Goal: Task Accomplishment & Management: Manage account settings

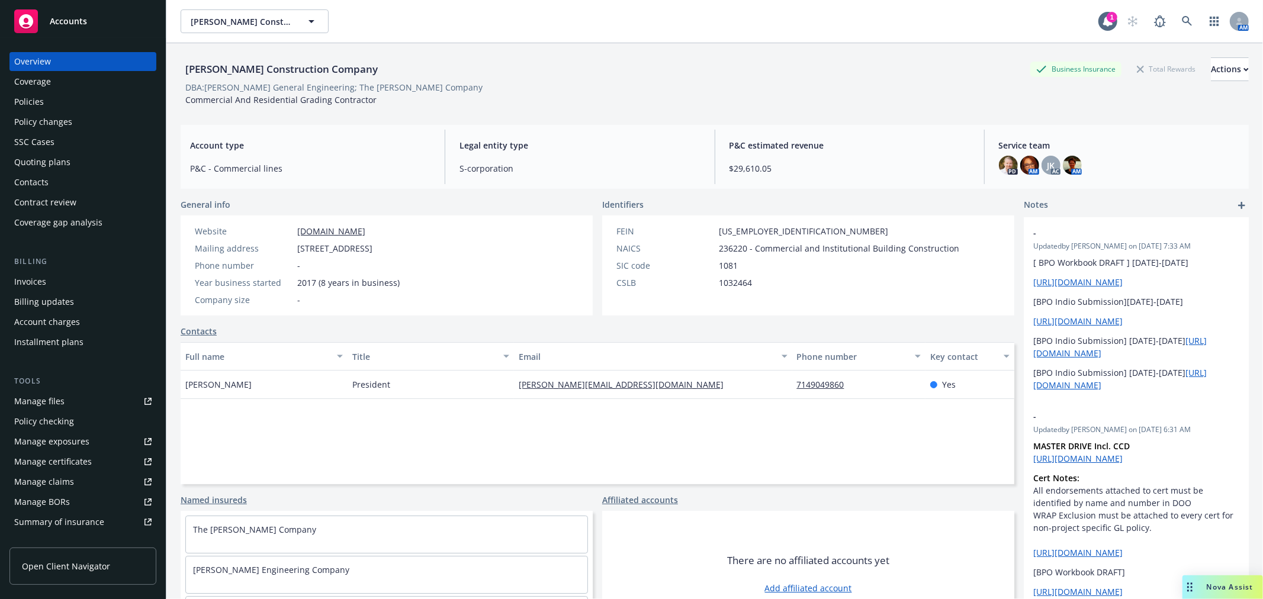
click at [84, 20] on span "Accounts" at bounding box center [68, 21] width 37 height 9
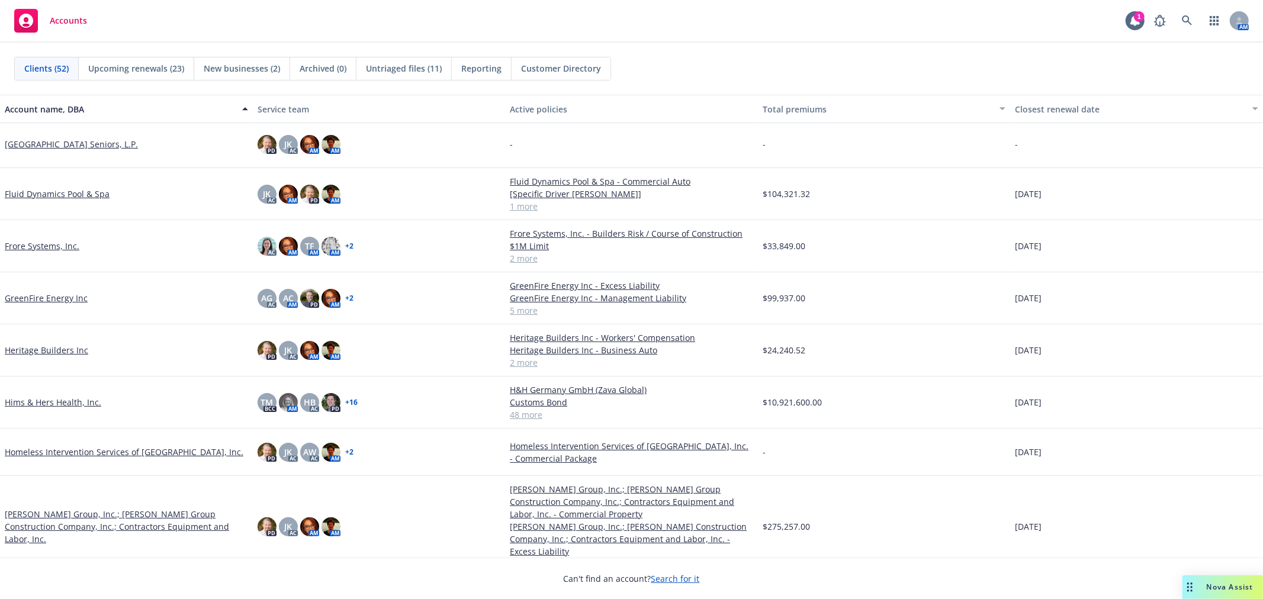
scroll to position [920, 0]
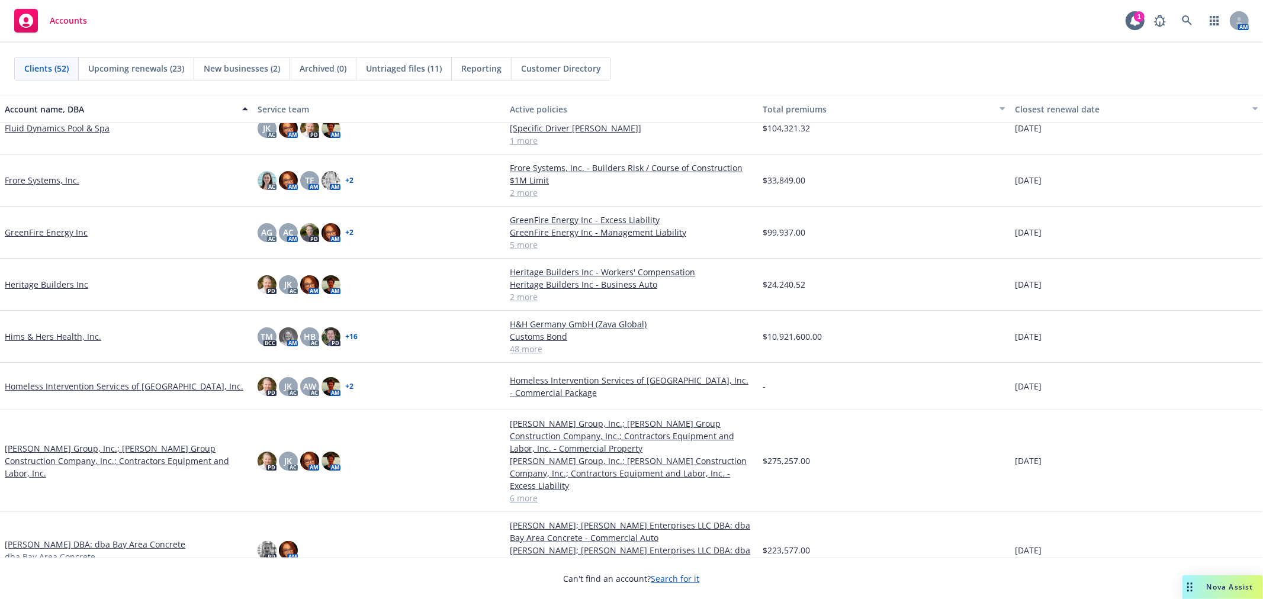
click at [92, 442] on link "[PERSON_NAME] Group, Inc.; [PERSON_NAME] Group Construction Company, Inc.; Cont…" at bounding box center [126, 460] width 243 height 37
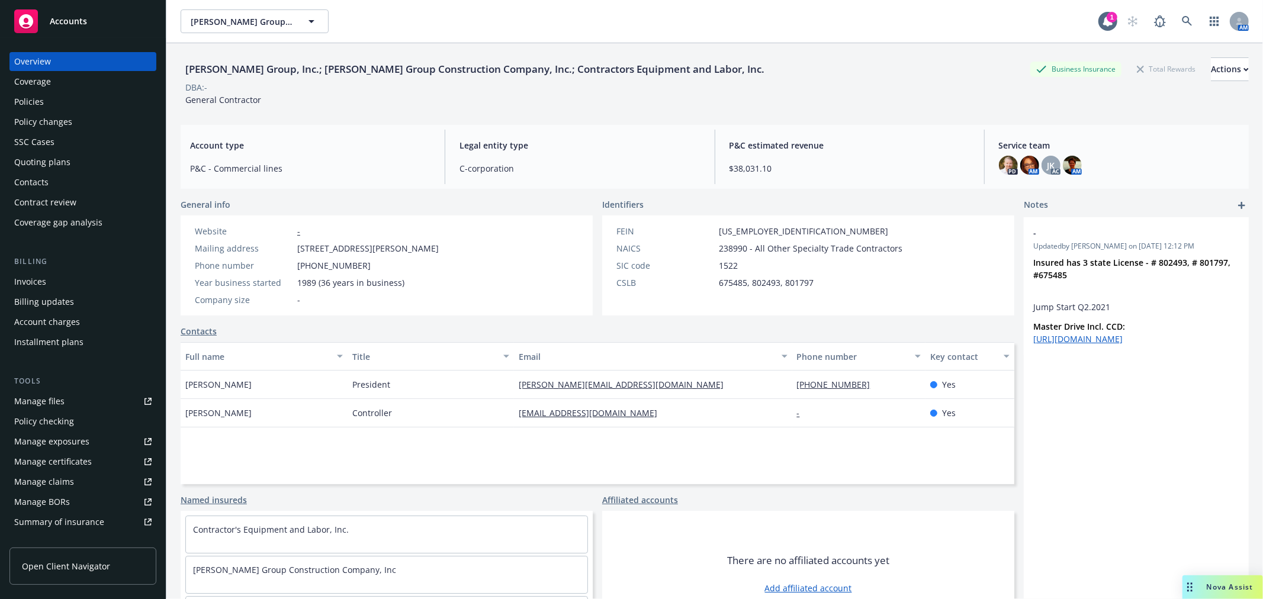
click at [32, 102] on div "Policies" at bounding box center [29, 101] width 30 height 19
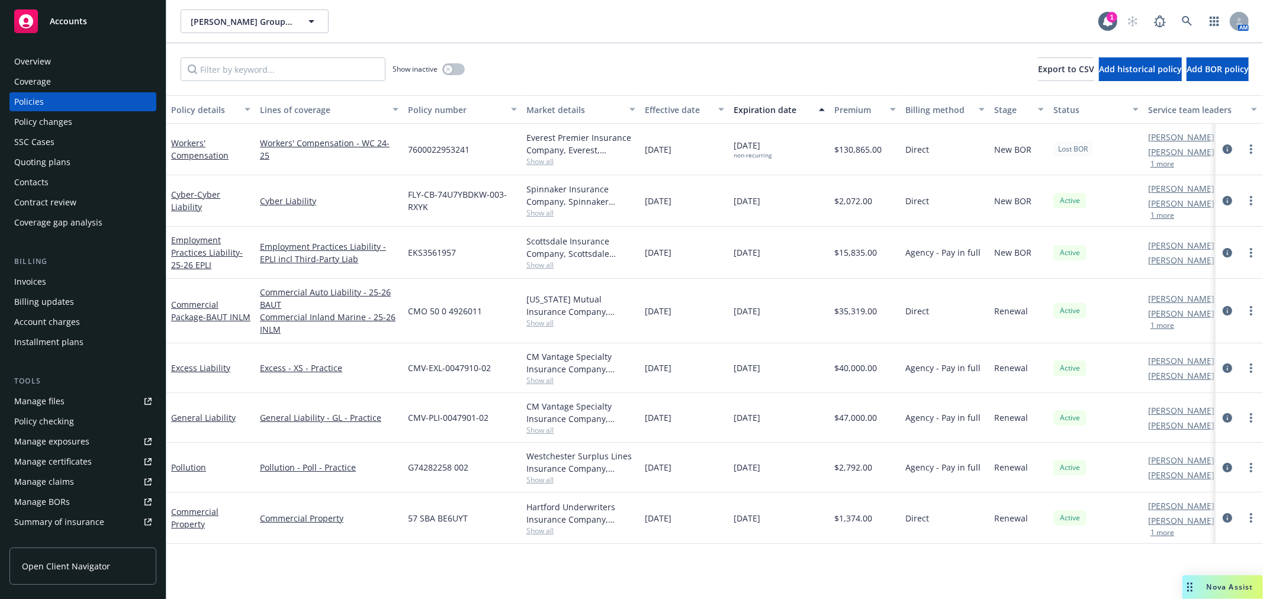
click at [83, 22] on span "Accounts" at bounding box center [68, 21] width 37 height 9
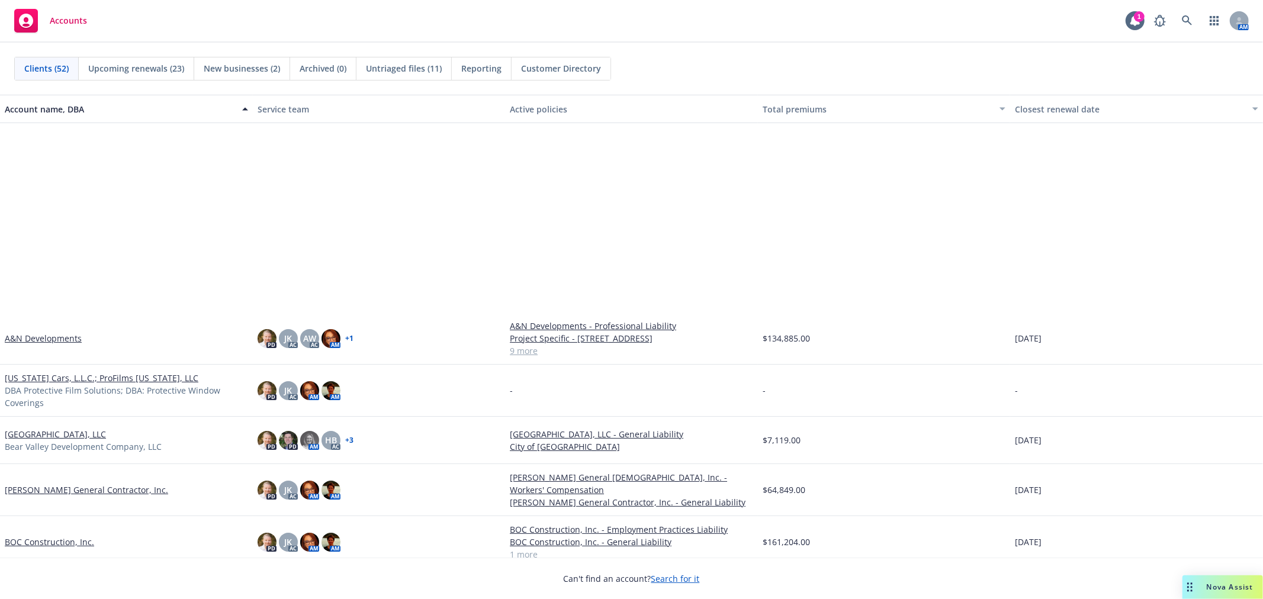
scroll to position [460, 0]
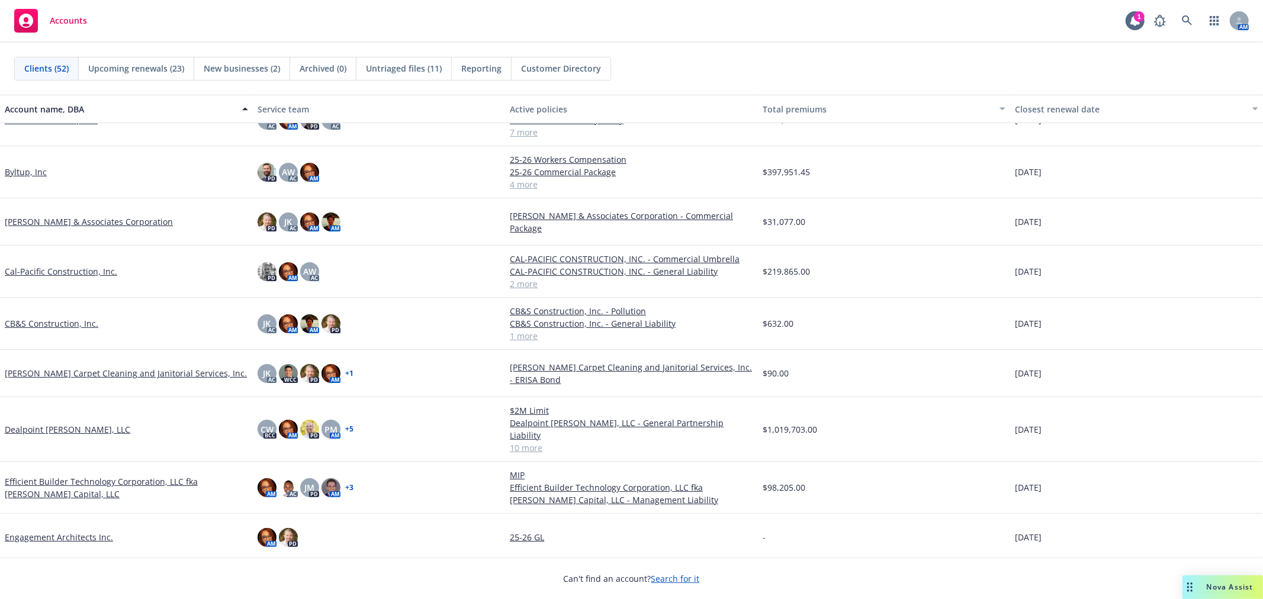
click at [50, 267] on link "Cal-Pacific Construction, Inc." at bounding box center [61, 271] width 112 height 12
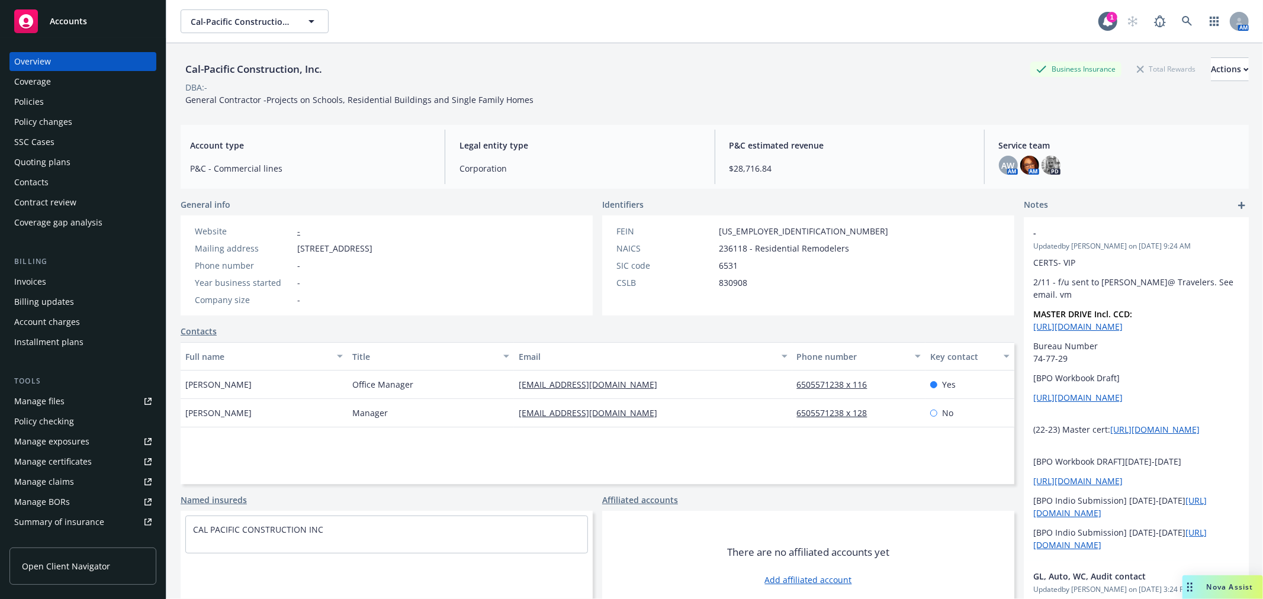
click at [66, 103] on div "Policies" at bounding box center [82, 101] width 137 height 19
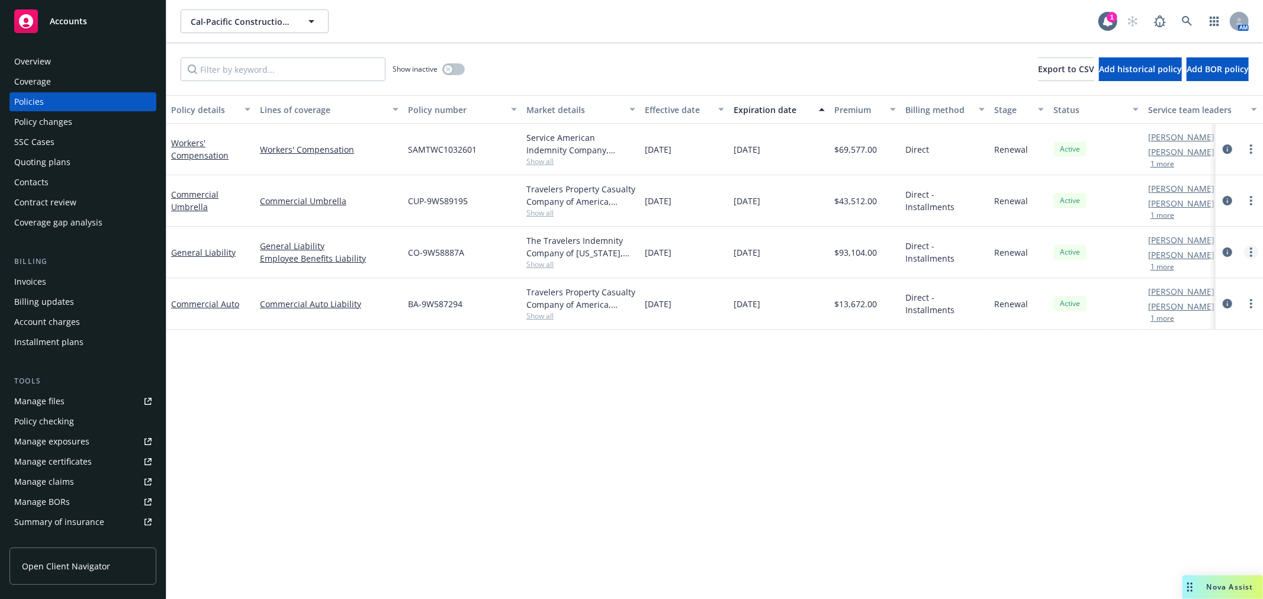
click at [1245, 250] on link "more" at bounding box center [1251, 252] width 14 height 14
click at [1212, 416] on link "Copy logging email" at bounding box center [1187, 419] width 139 height 24
click at [60, 17] on span "Accounts" at bounding box center [68, 21] width 37 height 9
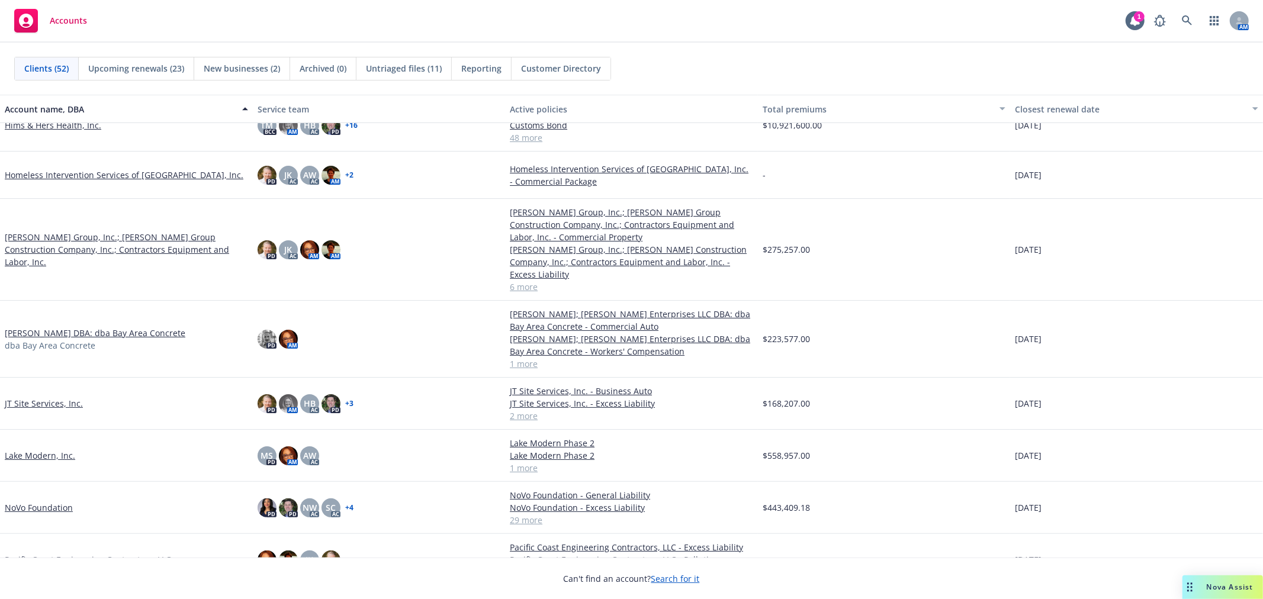
scroll to position [1052, 0]
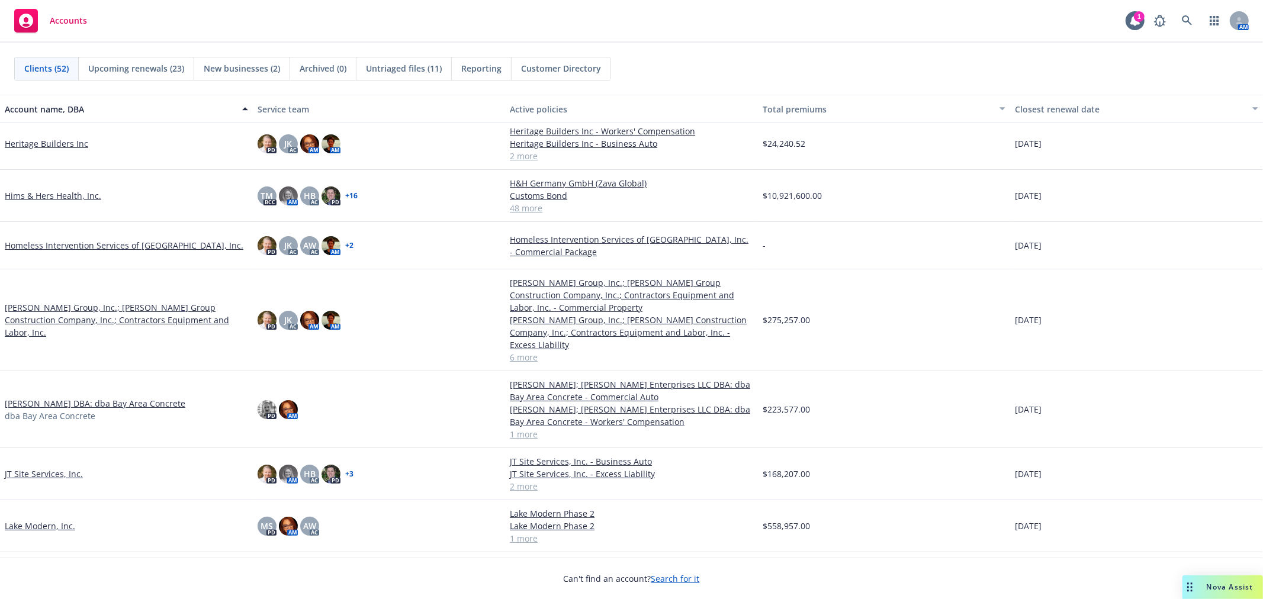
click at [38, 191] on link "Hims & Hers Health, Inc." at bounding box center [53, 195] width 96 height 12
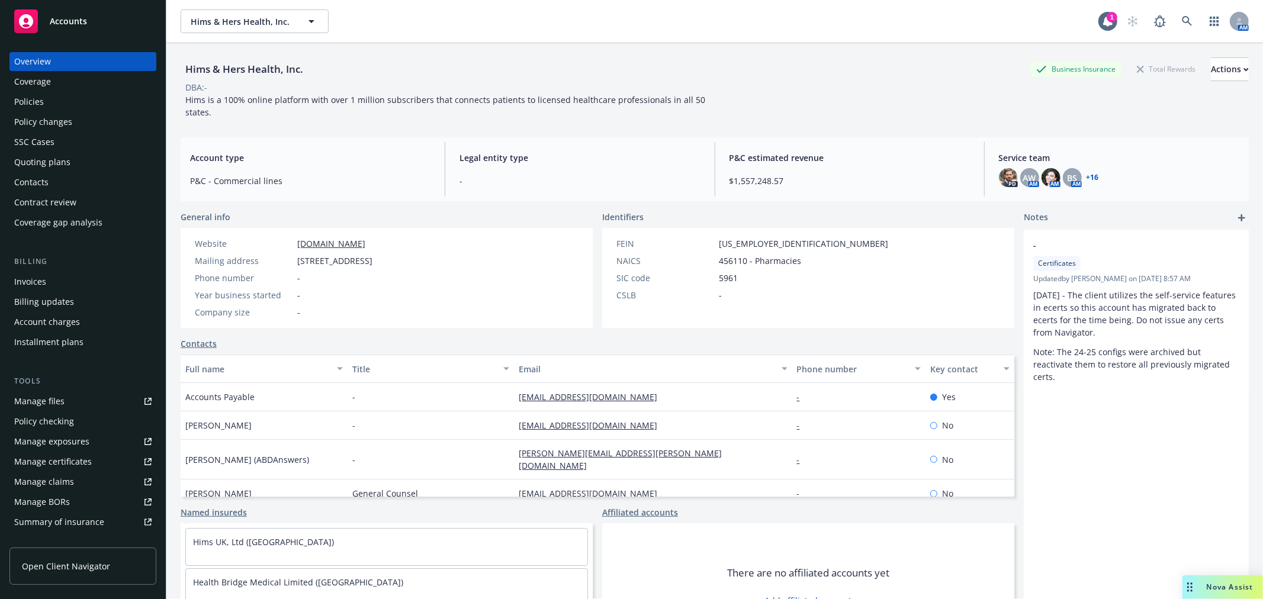
click at [34, 98] on div "Policies" at bounding box center [29, 101] width 30 height 19
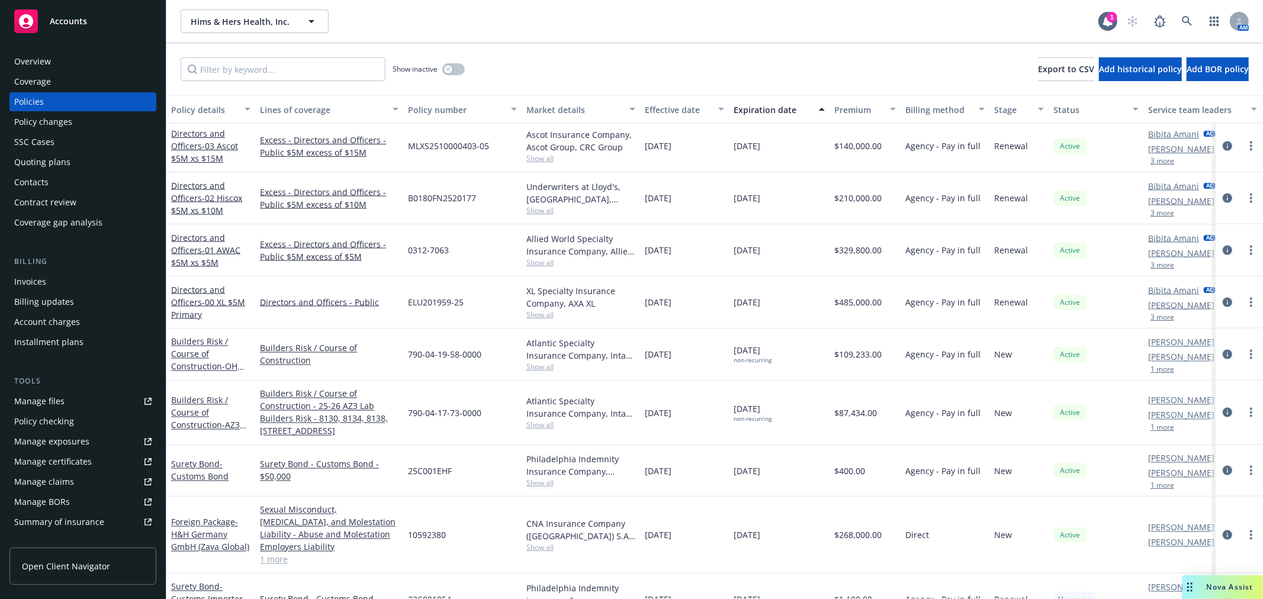
scroll to position [1709, 0]
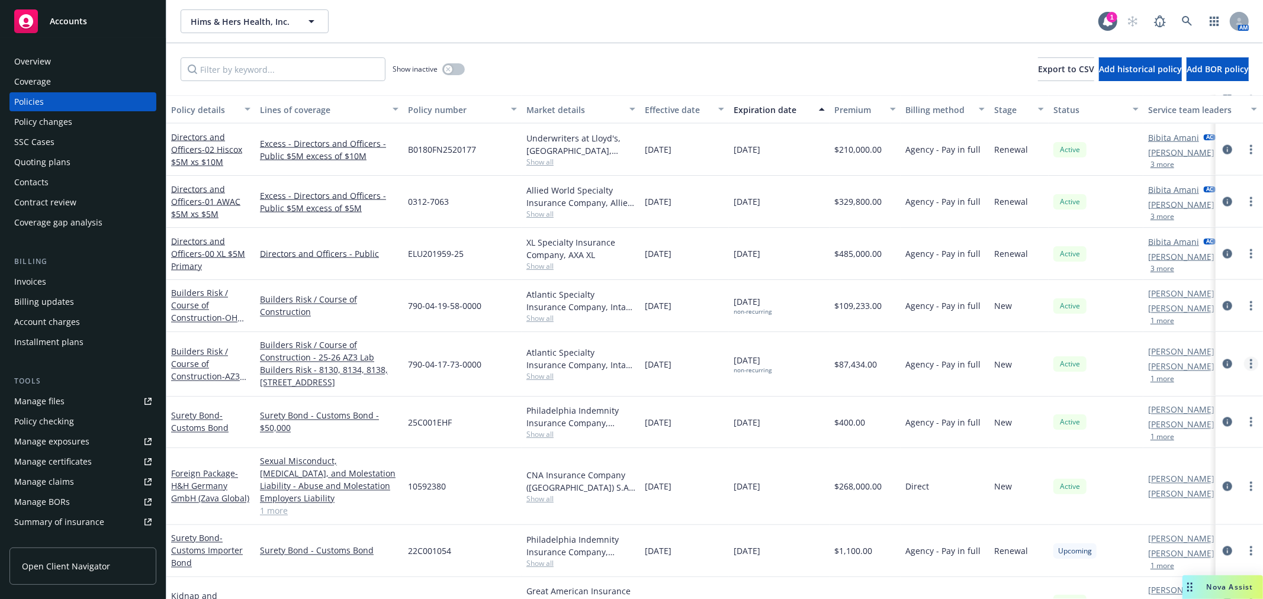
click at [1250, 365] on circle "more" at bounding box center [1251, 364] width 2 height 2
drag, startPoint x: 1216, startPoint y: 307, endPoint x: 59, endPoint y: 269, distance: 1157.8
click at [1216, 307] on link "Copy logging email" at bounding box center [1187, 309] width 139 height 24
click at [66, 19] on span "Accounts" at bounding box center [68, 21] width 37 height 9
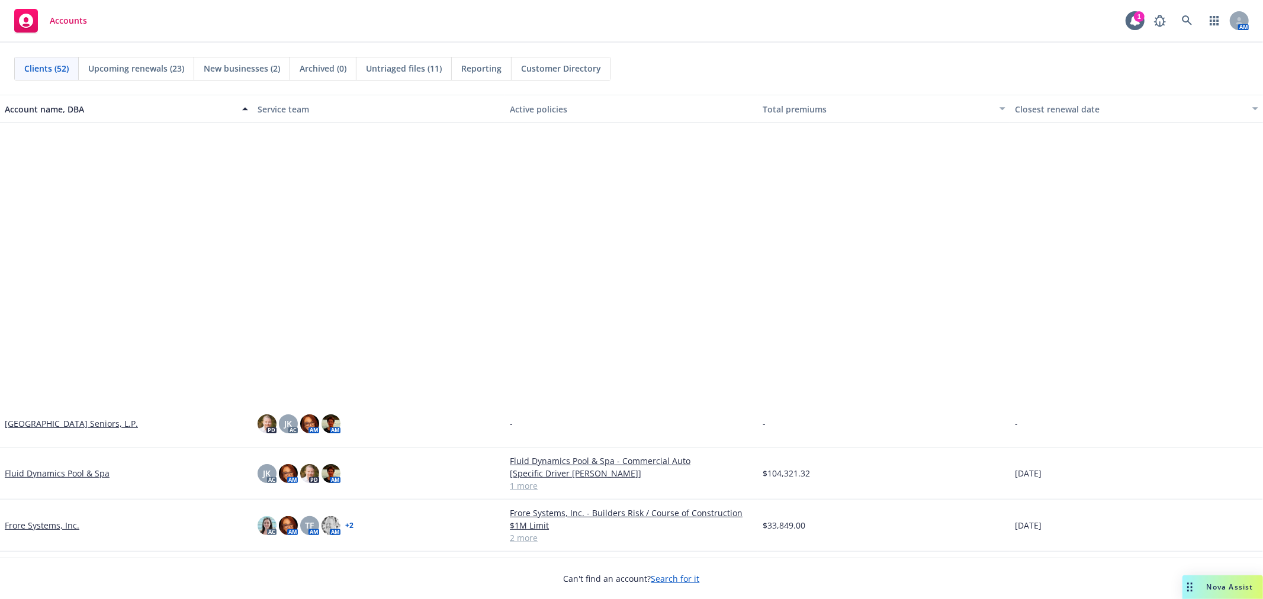
scroll to position [920, 0]
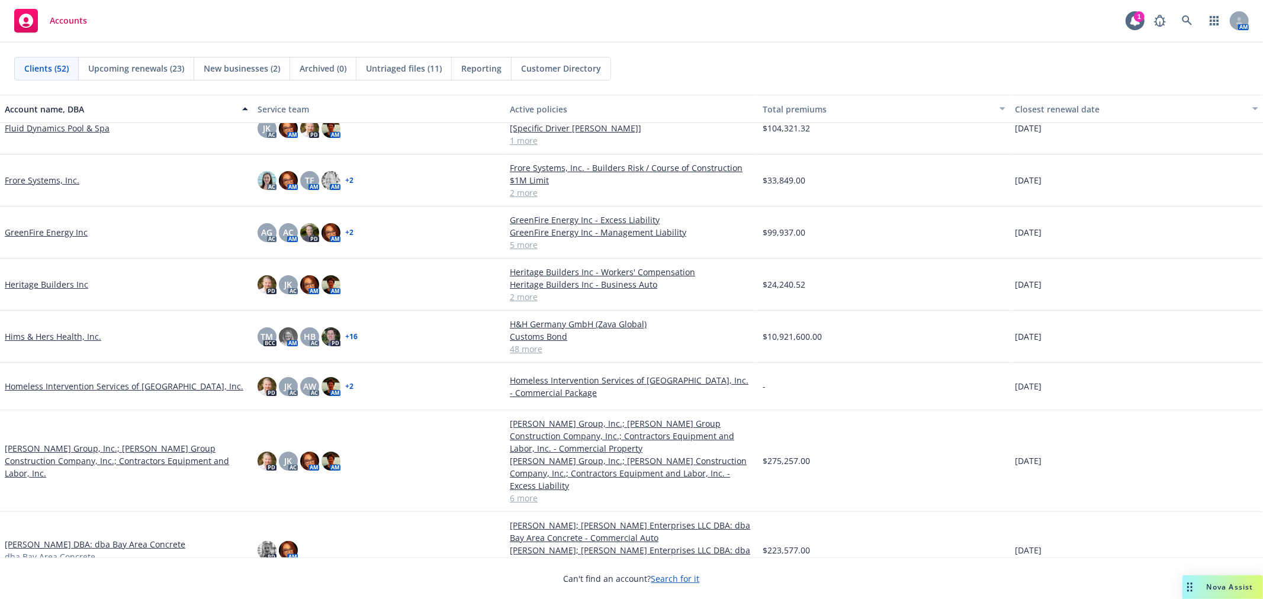
click at [46, 233] on link "GreenFire Energy Inc" at bounding box center [46, 232] width 83 height 12
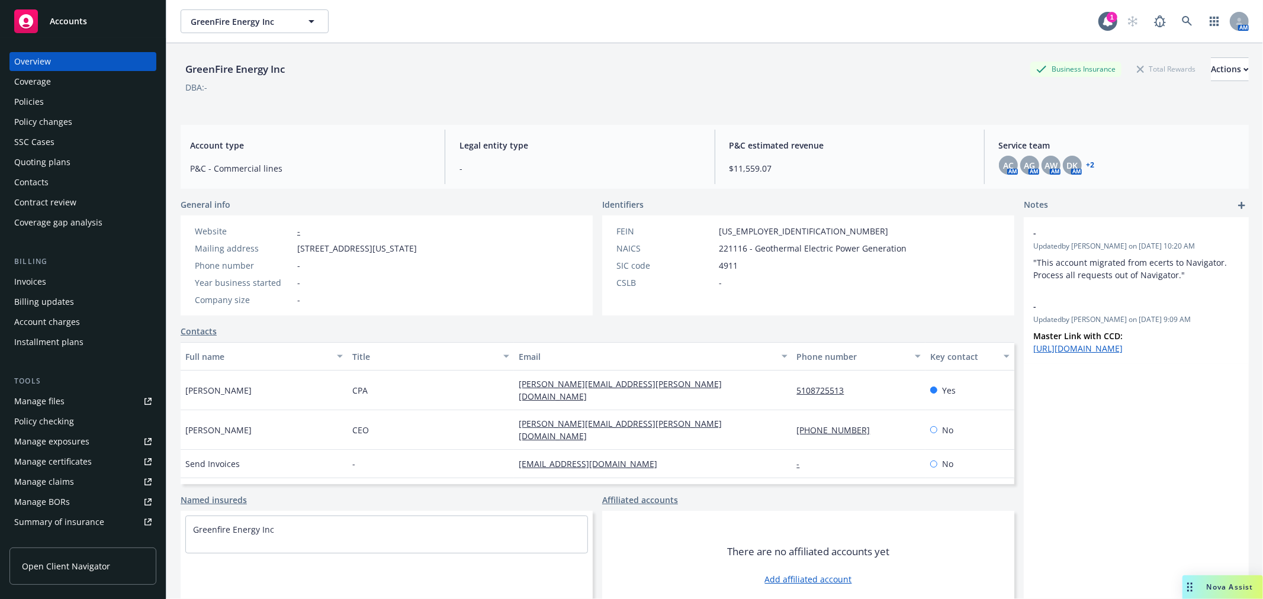
click at [46, 96] on div "Policies" at bounding box center [82, 101] width 137 height 19
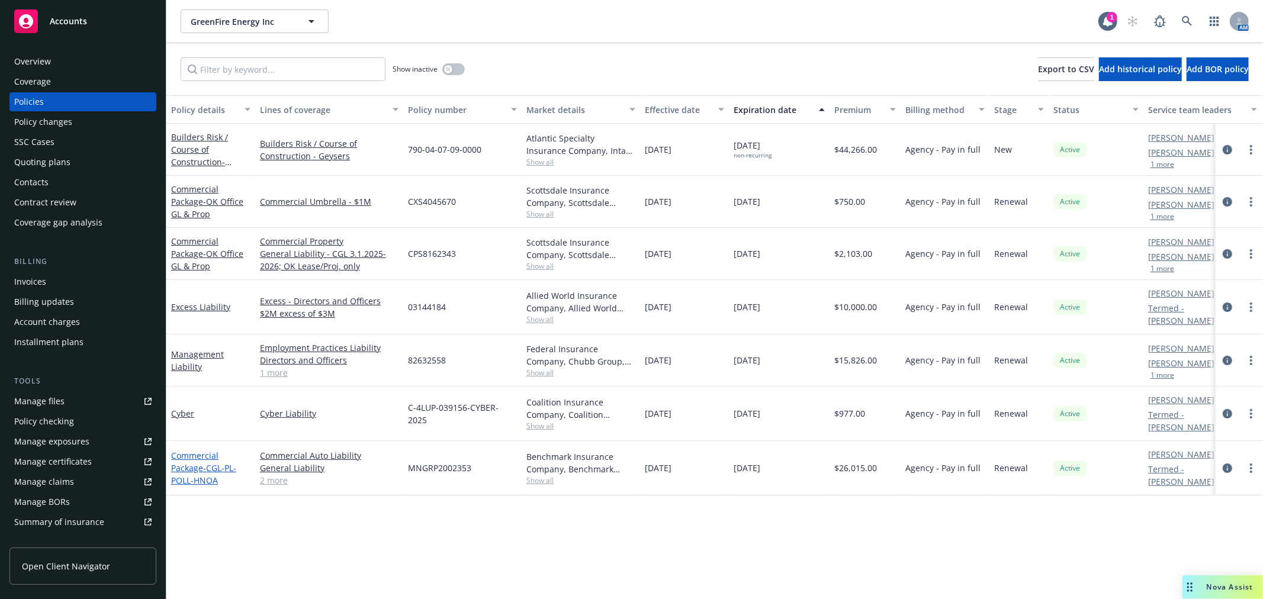
click at [183, 462] on link "Commercial Package - CGL-PL-POLL-HNOA" at bounding box center [203, 468] width 65 height 36
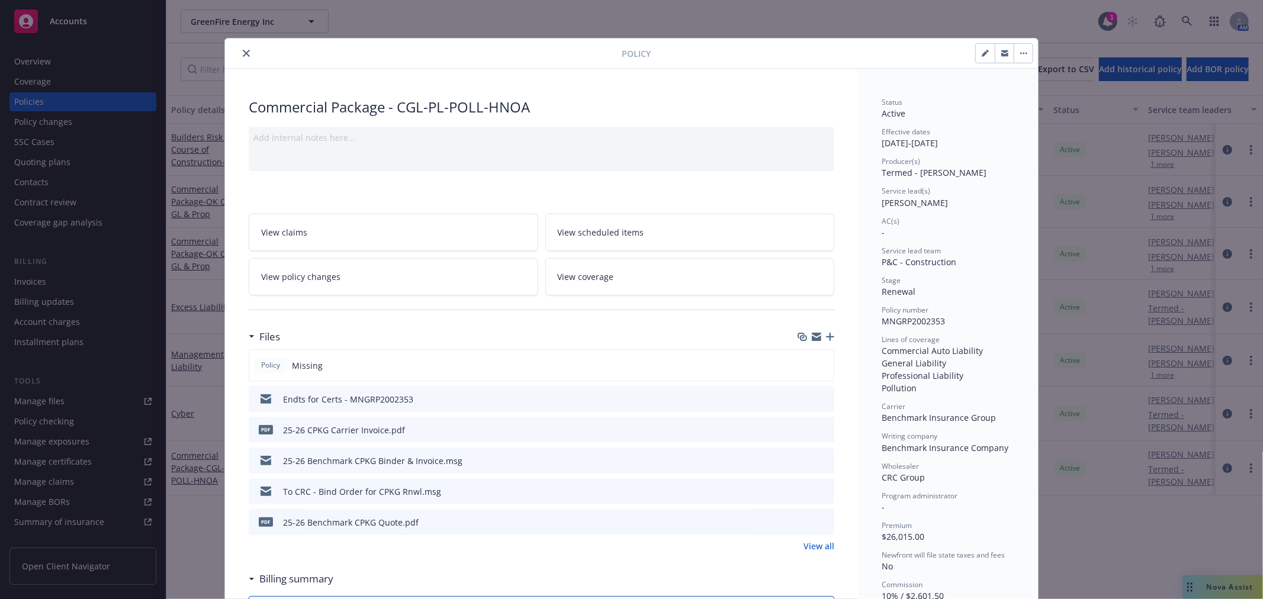
click at [826, 338] on icon "button" at bounding box center [830, 337] width 8 height 8
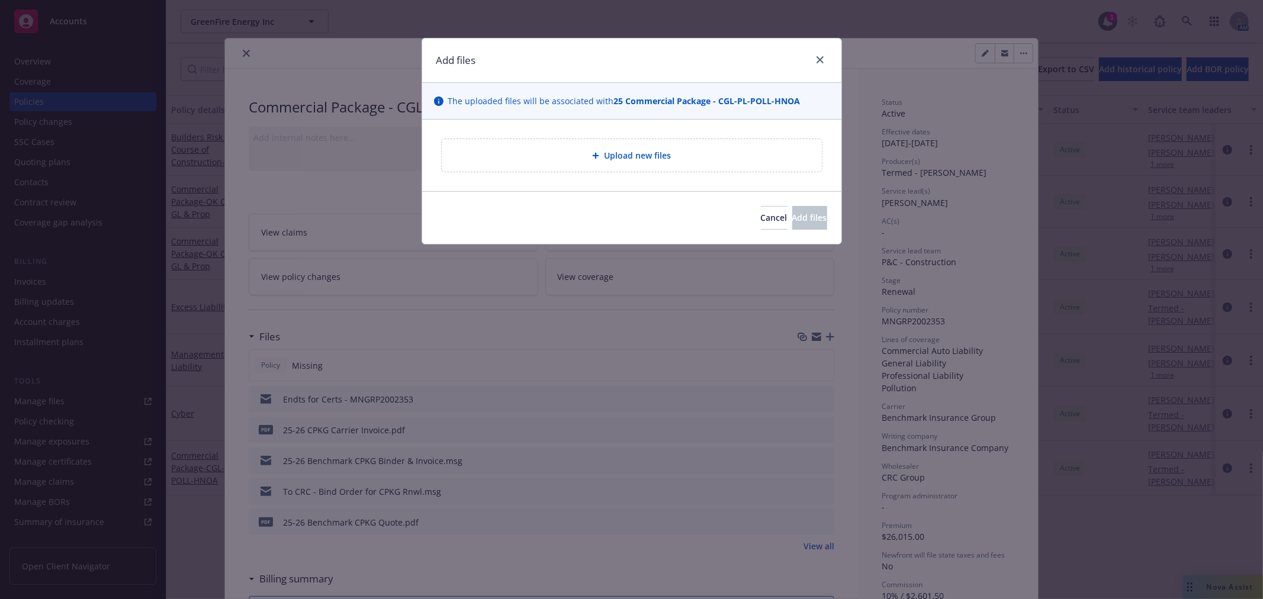
click at [501, 152] on div "Upload new files" at bounding box center [631, 156] width 361 height 14
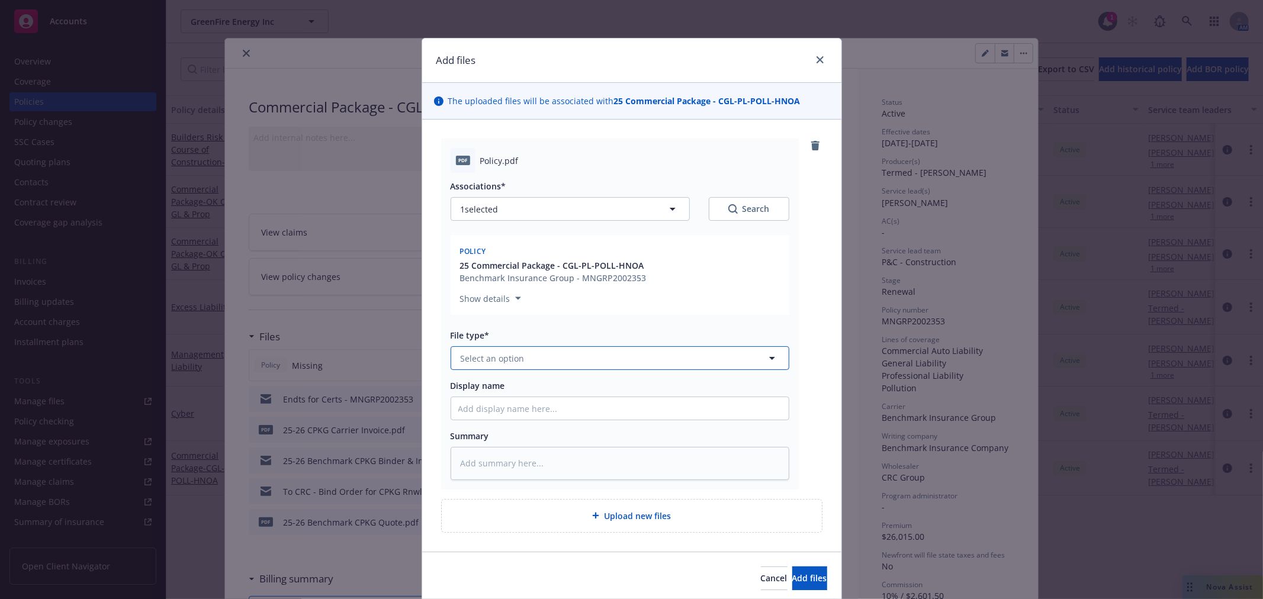
click at [511, 356] on span "Select an option" at bounding box center [493, 358] width 64 height 12
type input "pol"
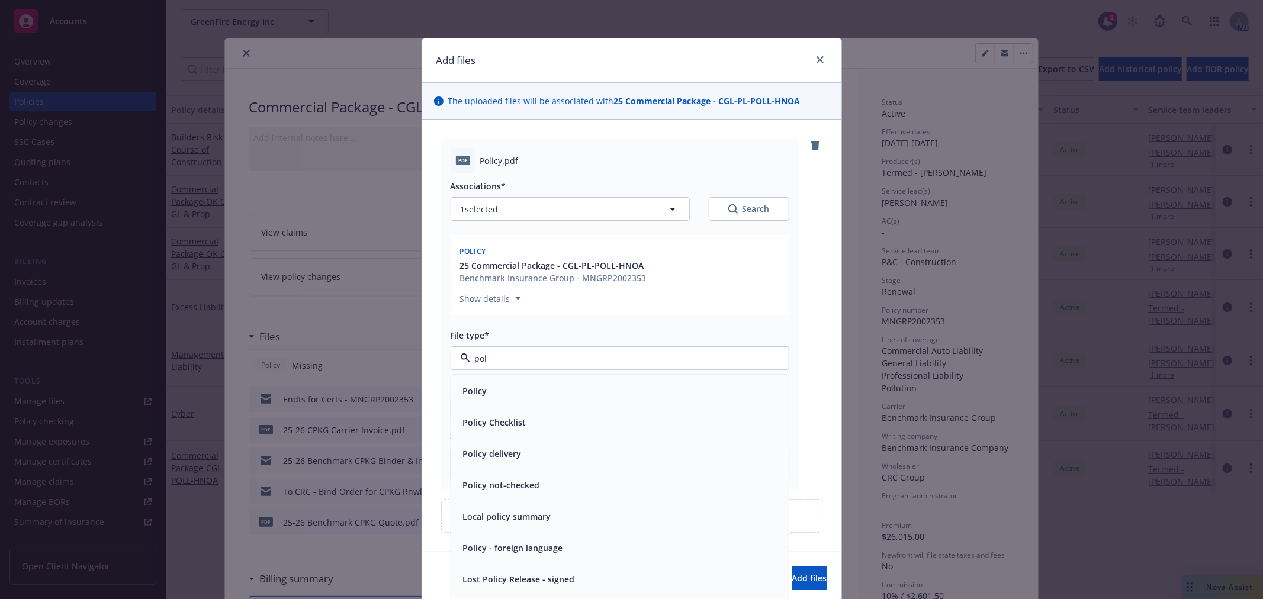
click at [491, 382] on div "Policy" at bounding box center [619, 390] width 323 height 17
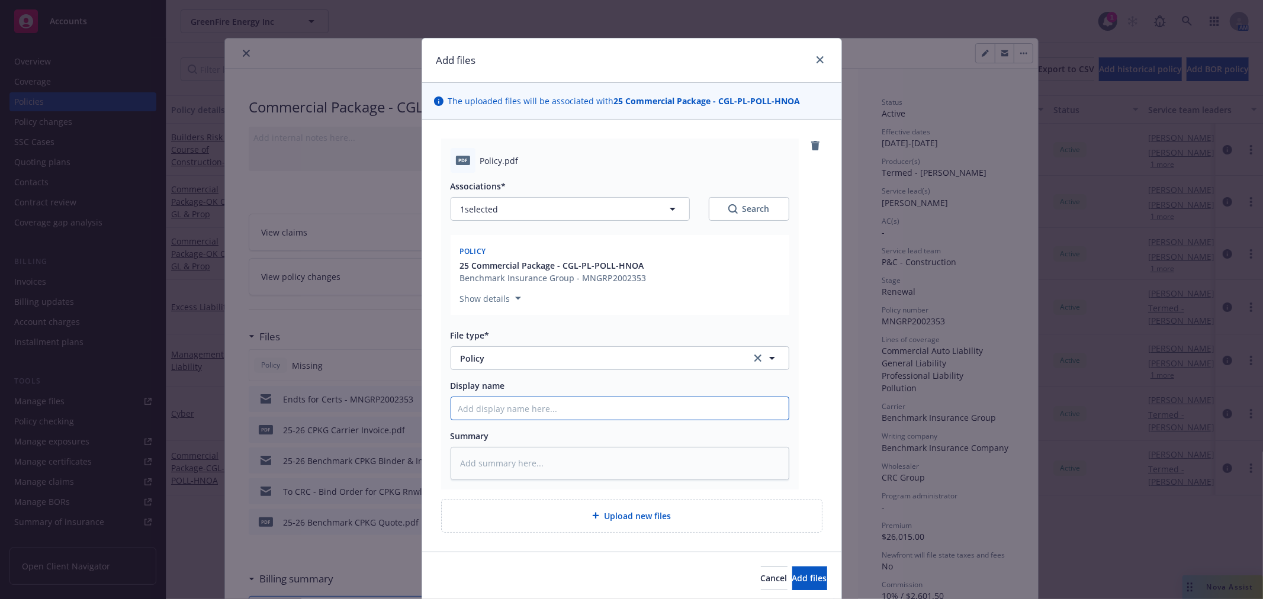
click at [505, 405] on input "Display name" at bounding box center [619, 408] width 337 height 22
type textarea "x"
type input "2"
type textarea "x"
type input "25"
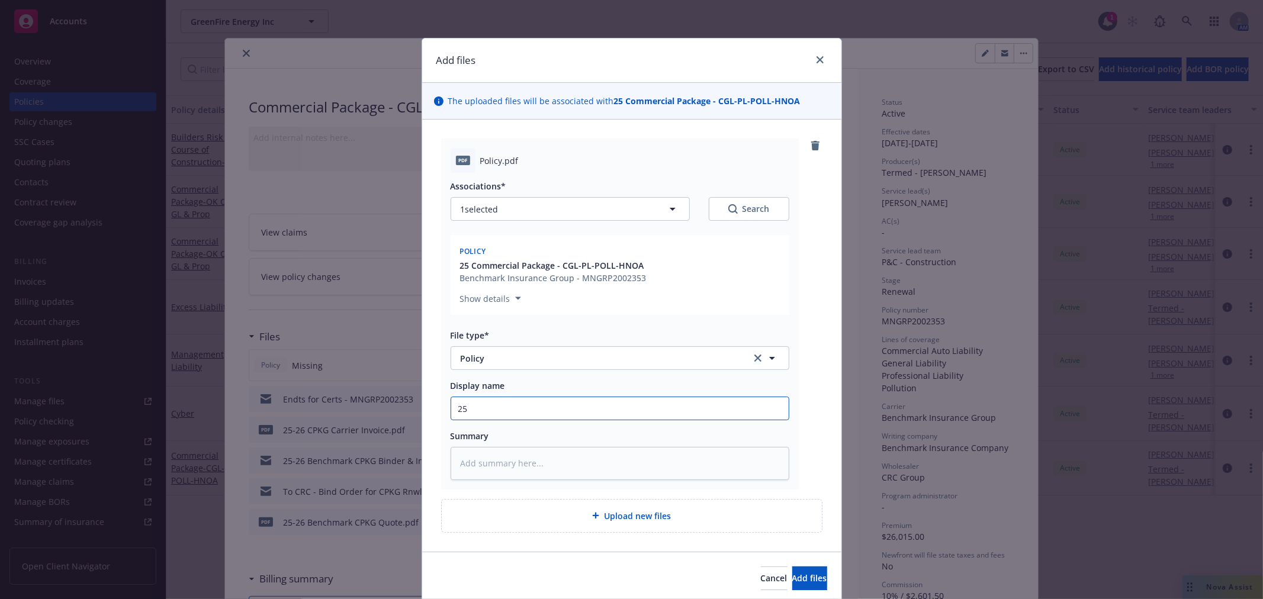
type textarea "x"
type input "25="
type textarea "x"
type input "25"
type textarea "x"
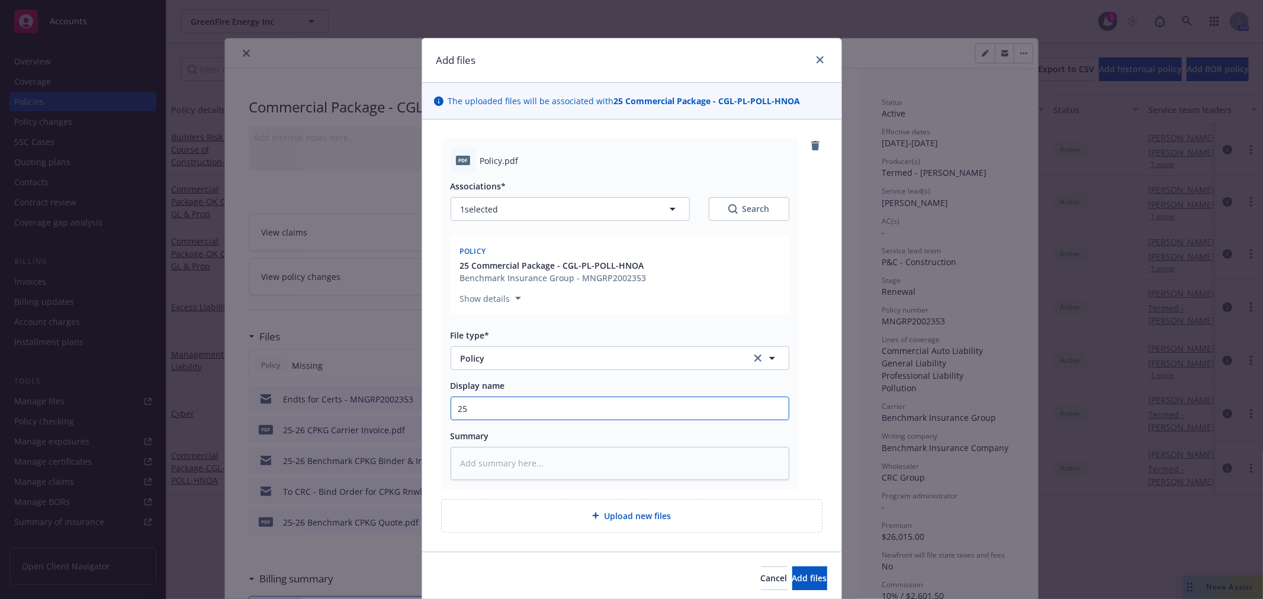
type input "25-"
type textarea "x"
type input "25-2"
type textarea "x"
type input "25-26"
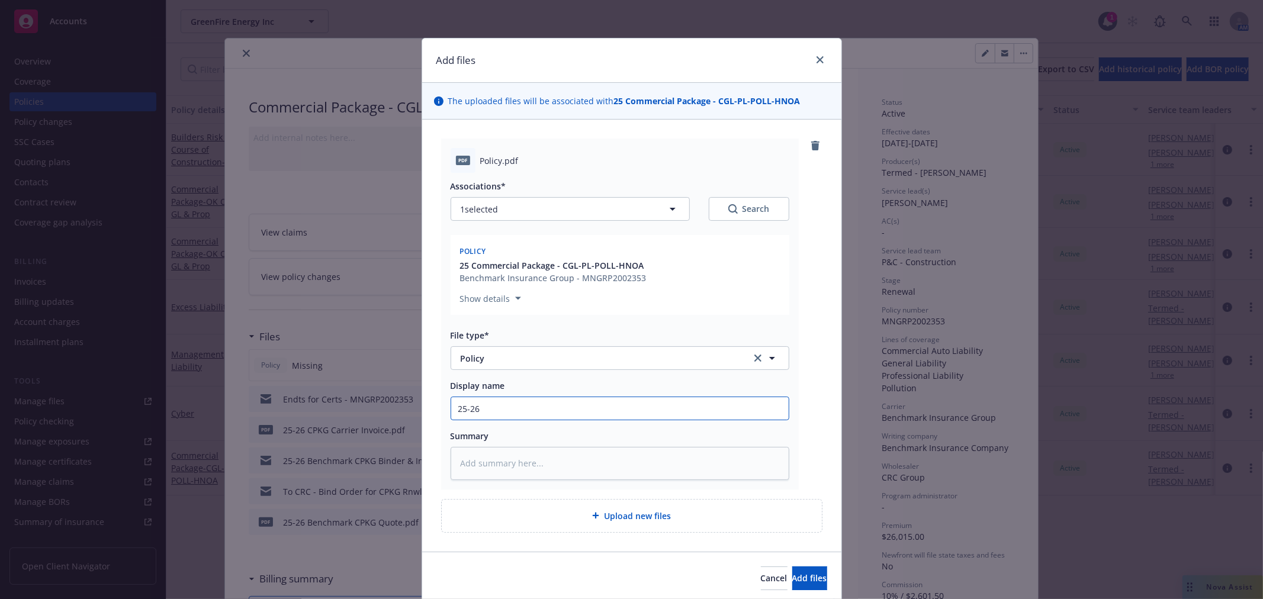
type textarea "x"
type input "25-26 P"
type textarea "x"
type input "25-26"
type textarea "x"
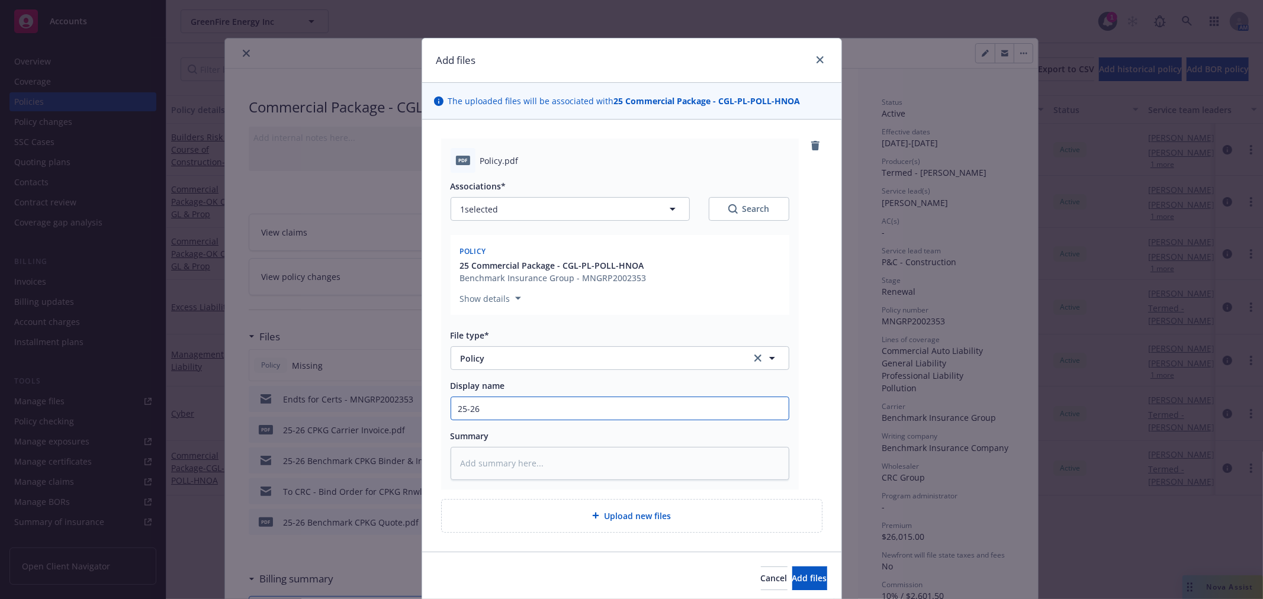
type input "25-26 G"
type textarea "x"
type input "25-26 GL"
type textarea "x"
type input "25-26 GL"
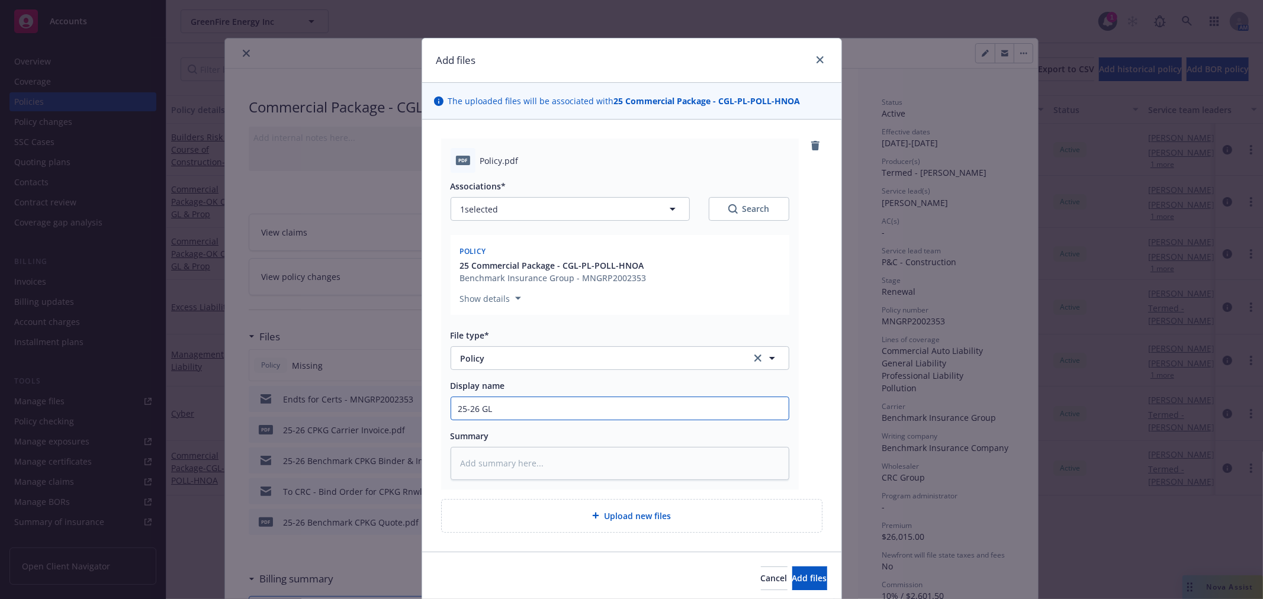
type textarea "x"
type input "25-26 GL P"
type textarea "x"
type input "25-26 GL Po"
type textarea "x"
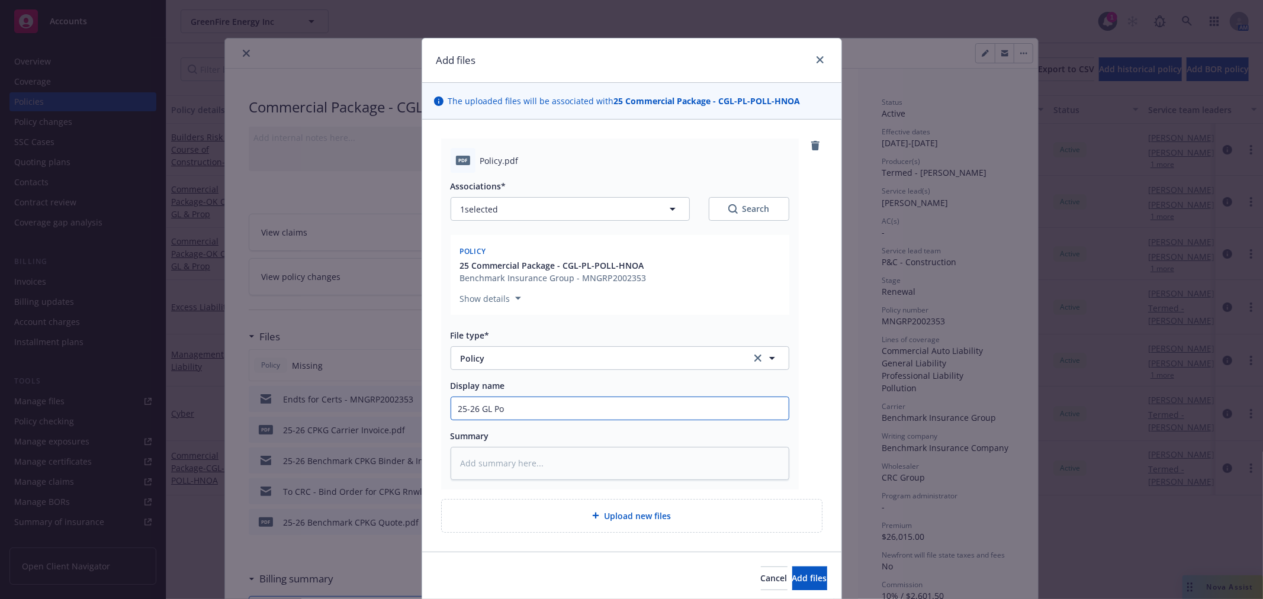
type input "25-26 GL Pol"
type textarea "x"
type input "25-26 [PERSON_NAME]"
type textarea "x"
type input "25-26 GL Policy"
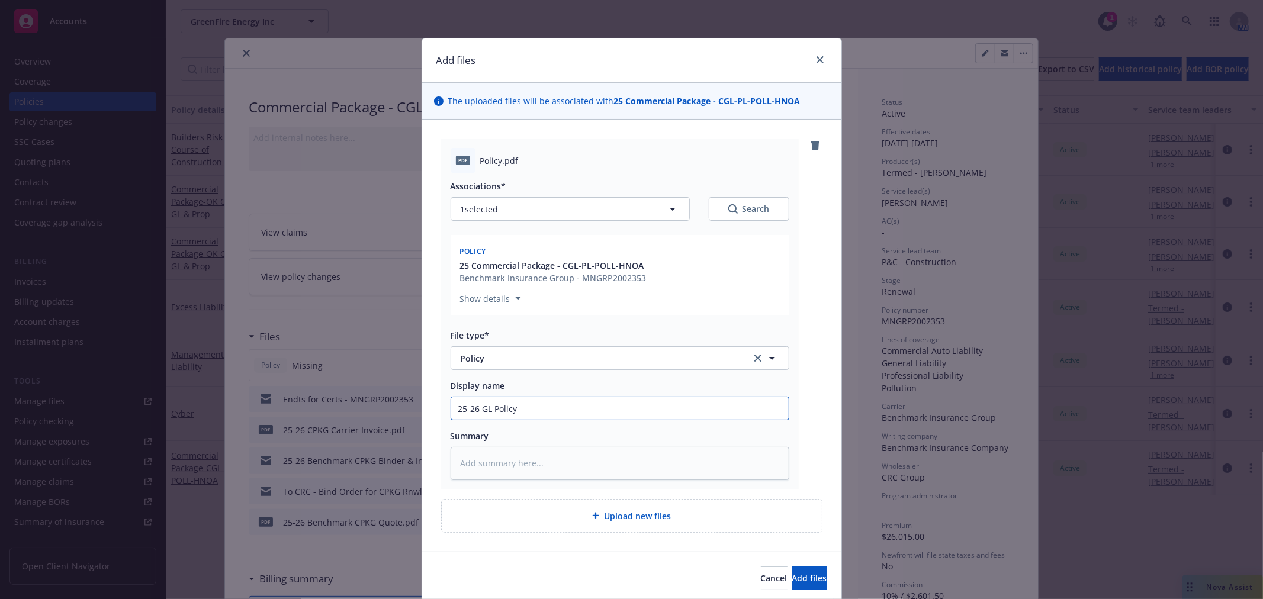
drag, startPoint x: 478, startPoint y: 408, endPoint x: 485, endPoint y: 407, distance: 7.8
click at [485, 407] on input "25-26 GL Policy" at bounding box center [619, 408] width 337 height 22
type textarea "x"
type input "25-26 C Policy"
type textarea "x"
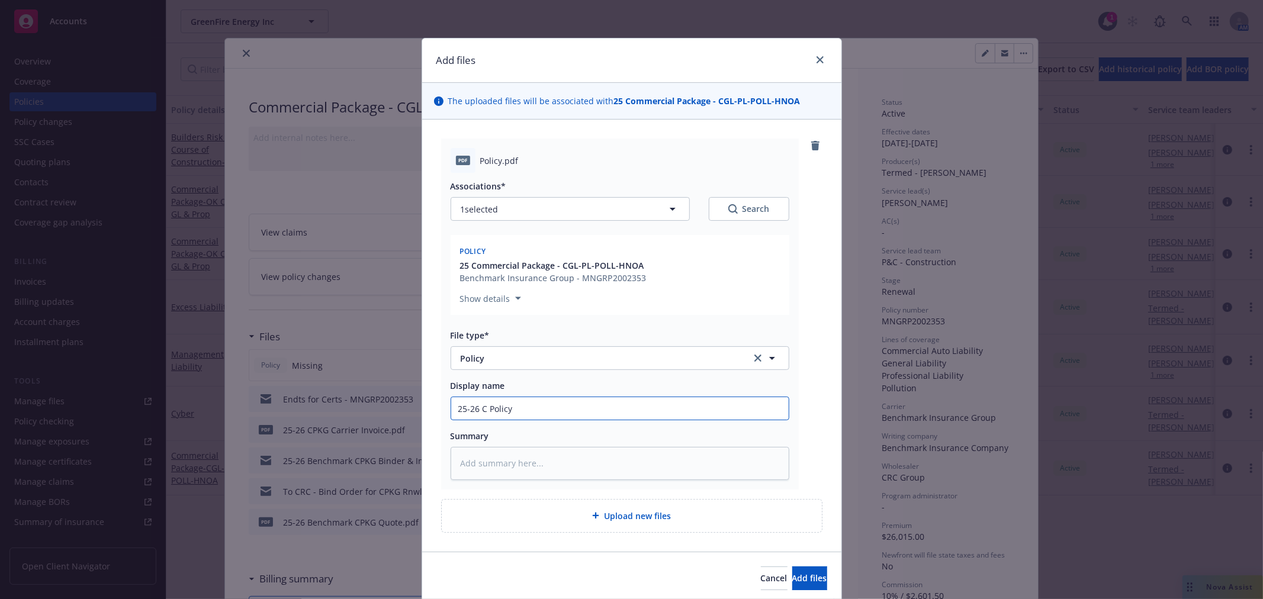
type input "25-26 CP Policy"
type textarea "x"
type input "25-26 CPK Policy"
type textarea "x"
type input "25-26 CPKG Policy"
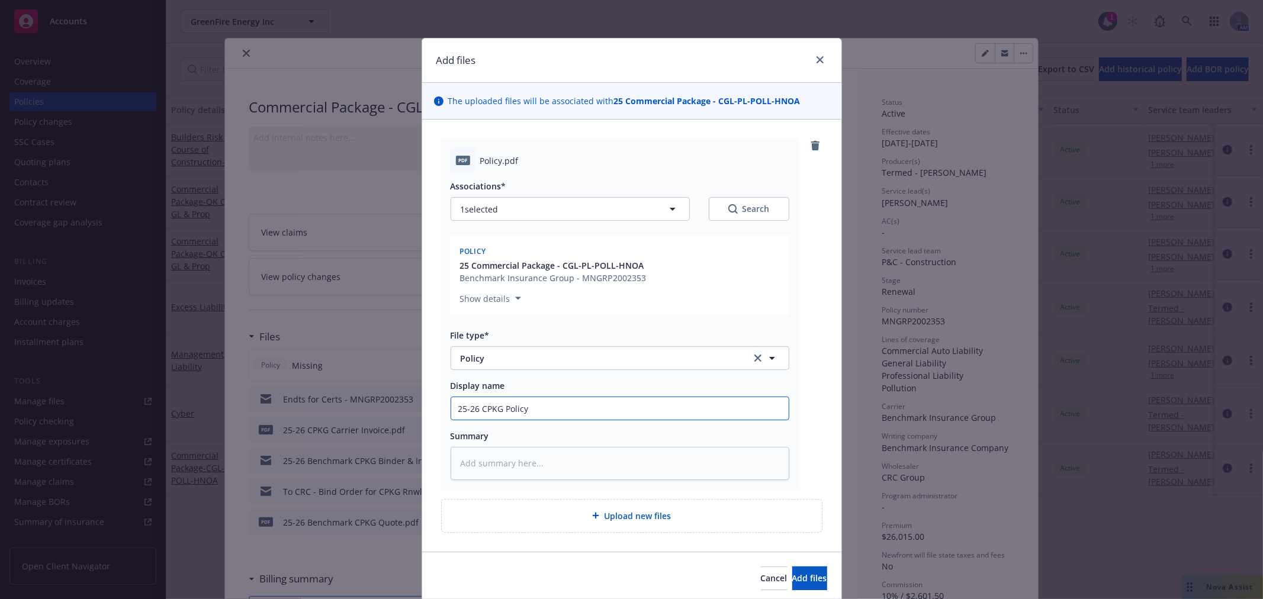
click at [681, 413] on input "25-26 CPKG Policy" at bounding box center [619, 408] width 337 height 22
click at [476, 405] on input "25-26 CPKG Policy" at bounding box center [619, 408] width 337 height 22
type textarea "x"
type input "25-26 BCPKG Policy"
type textarea "x"
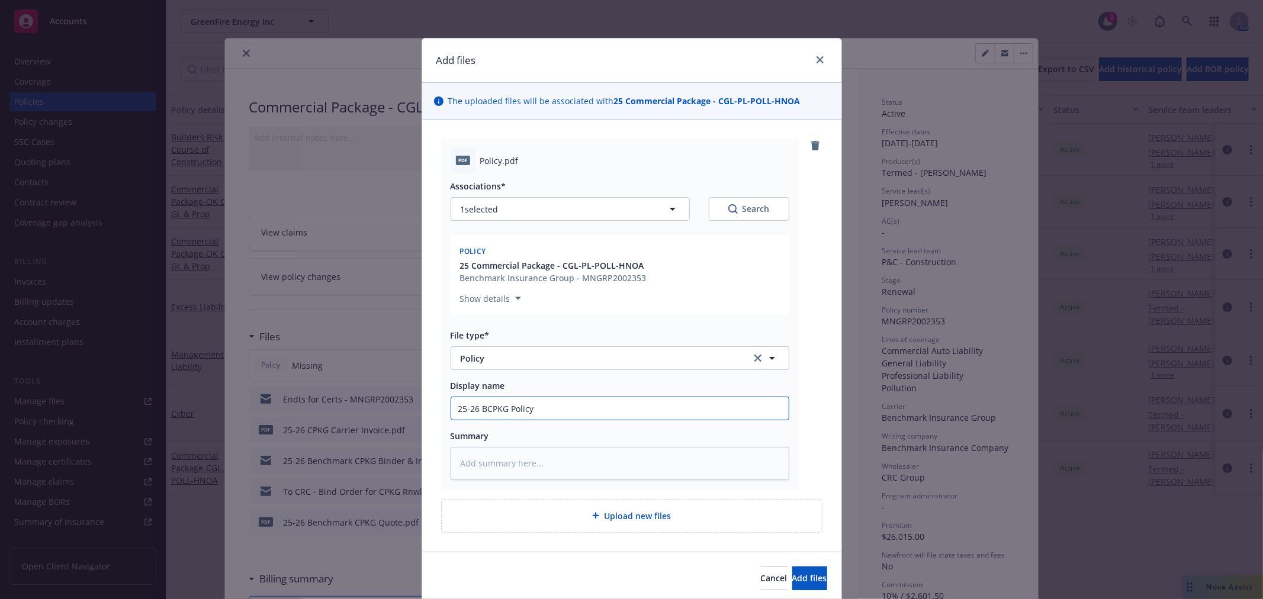
type input "25-26 BeCPKG Policy"
type textarea "x"
type input "25-26 BenCPKG Policy"
type textarea "x"
type input "25-26 BenchCPKG Policy"
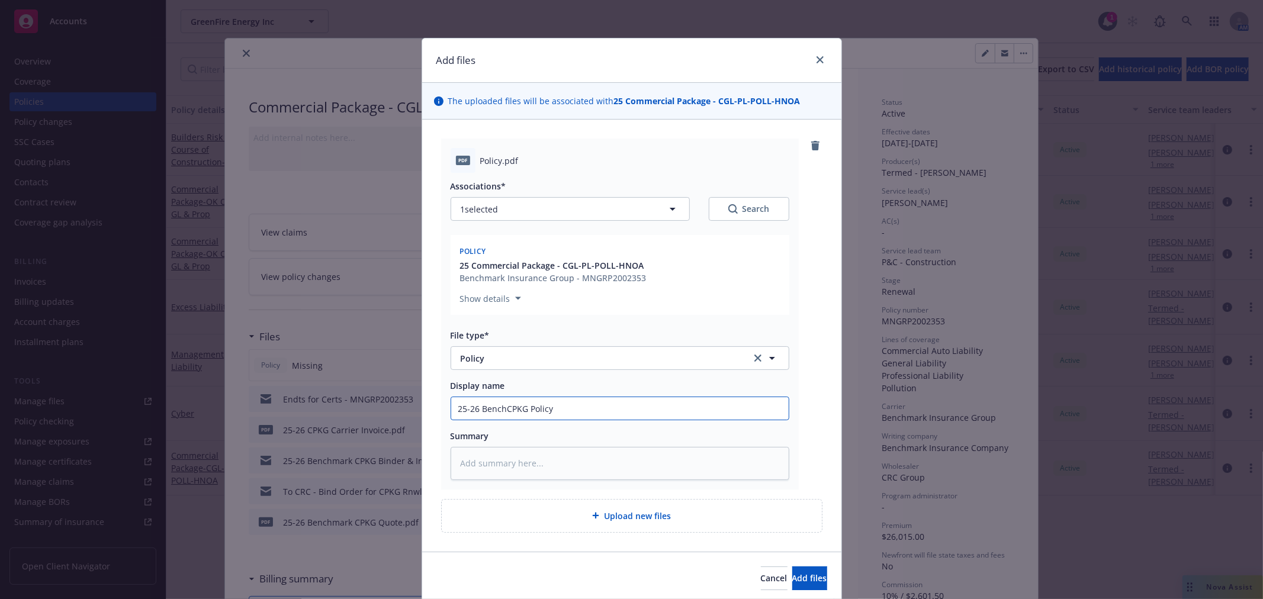
type textarea "x"
type input "25-26 BenchmCPKG Policy"
type textarea "x"
type input "25-26 BenchmaCPKG Policy"
type textarea "x"
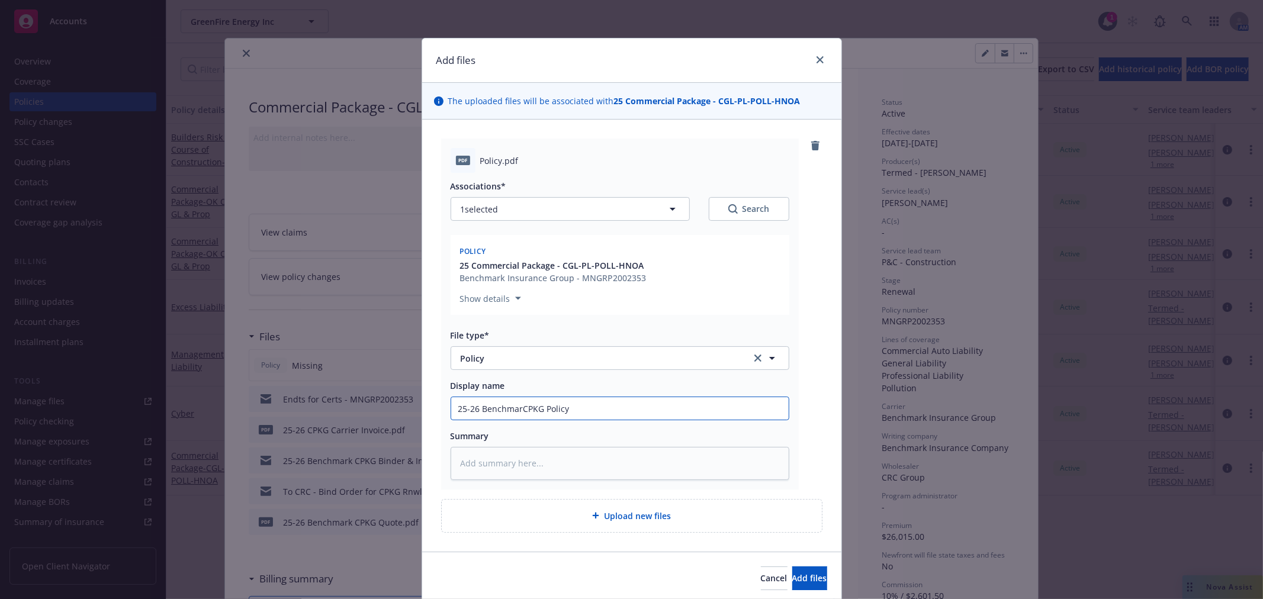
type input "25-26 BenchmarkCPKG Policy"
type textarea "x"
type input "25-26 Benchmark CPKG Policy"
click at [792, 578] on span "Add files" at bounding box center [809, 577] width 35 height 11
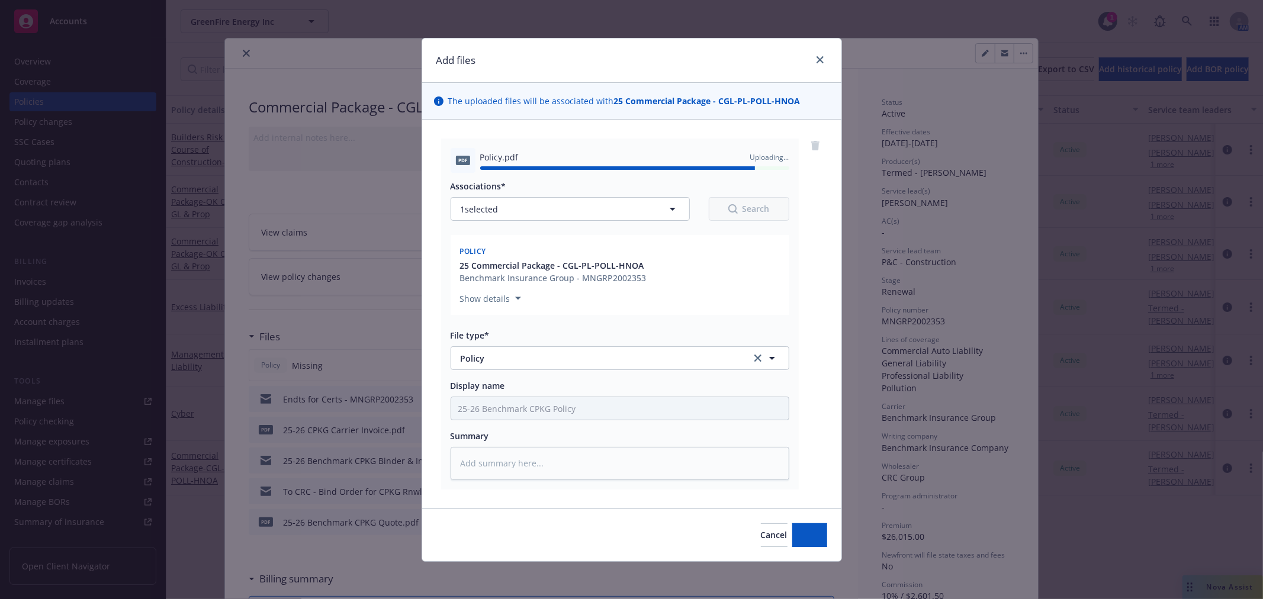
type textarea "x"
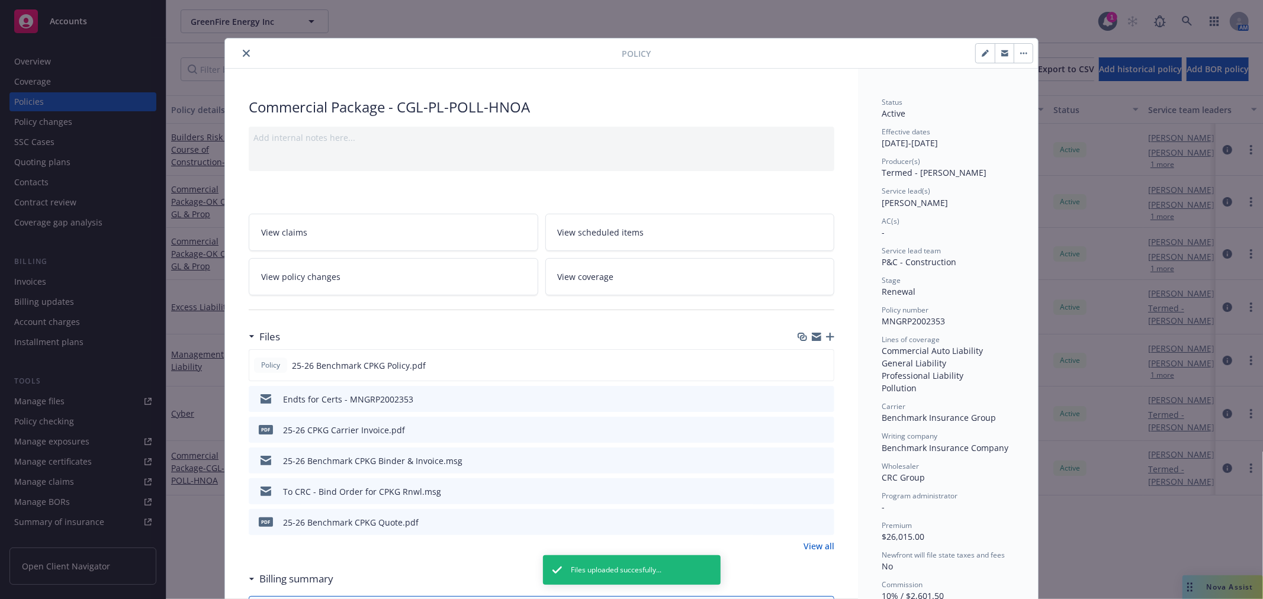
click at [243, 51] on icon "close" at bounding box center [246, 53] width 7 height 7
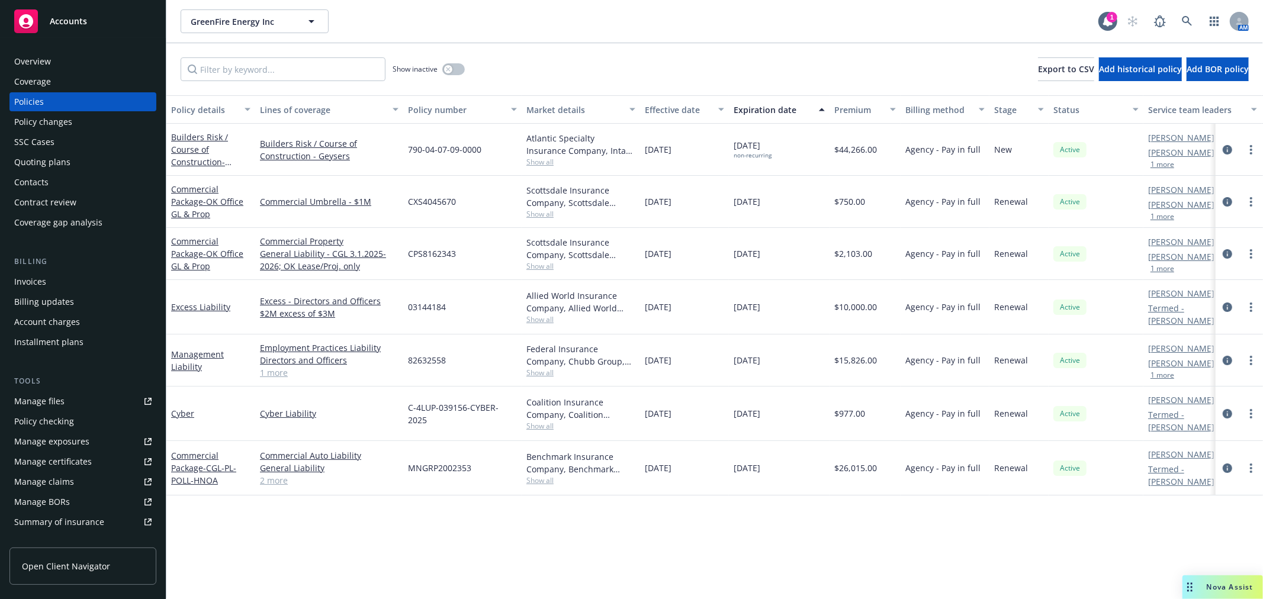
click at [65, 17] on span "Accounts" at bounding box center [68, 21] width 37 height 9
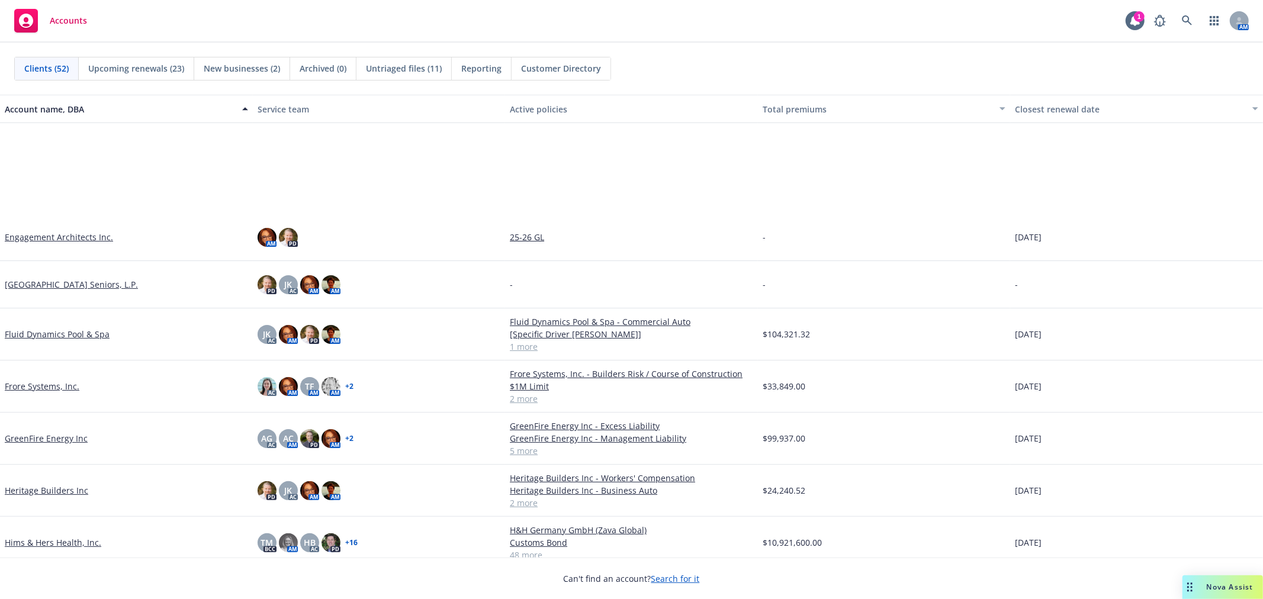
scroll to position [855, 0]
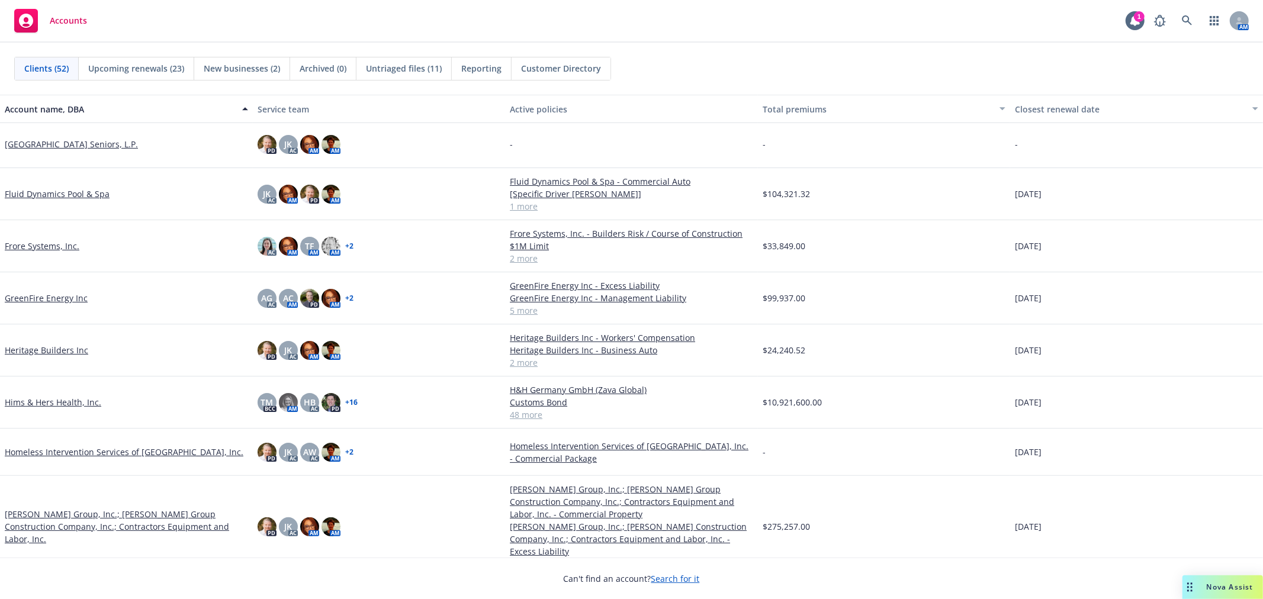
click at [37, 404] on link "Hims & Hers Health, Inc." at bounding box center [53, 402] width 96 height 12
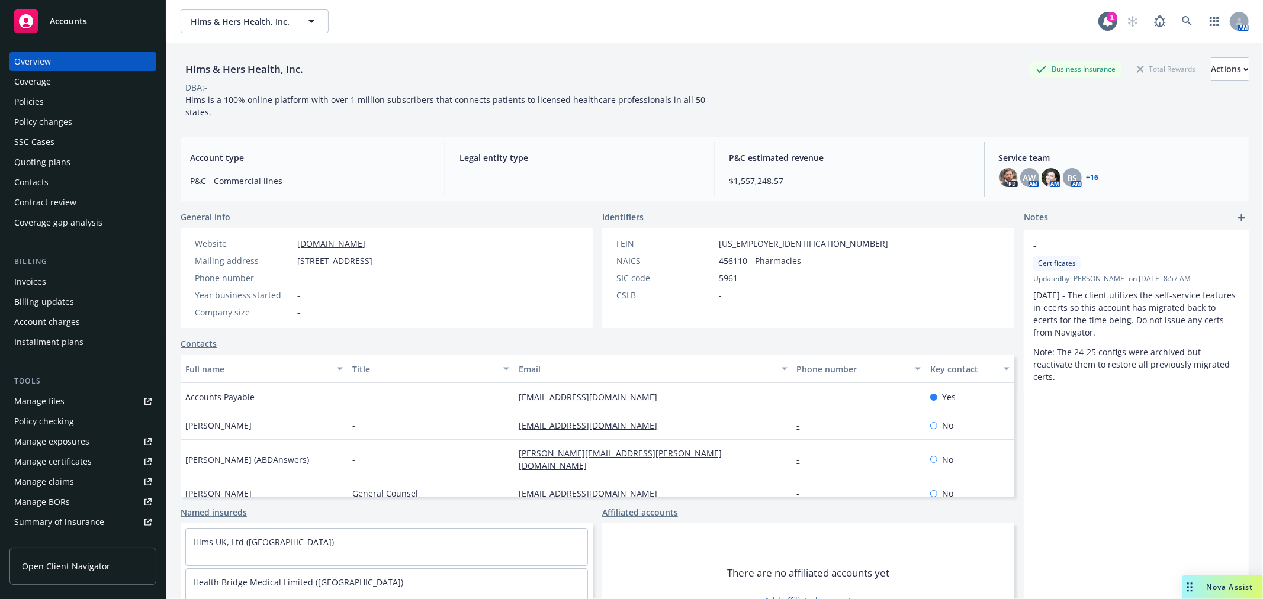
click at [48, 101] on div "Policies" at bounding box center [82, 101] width 137 height 19
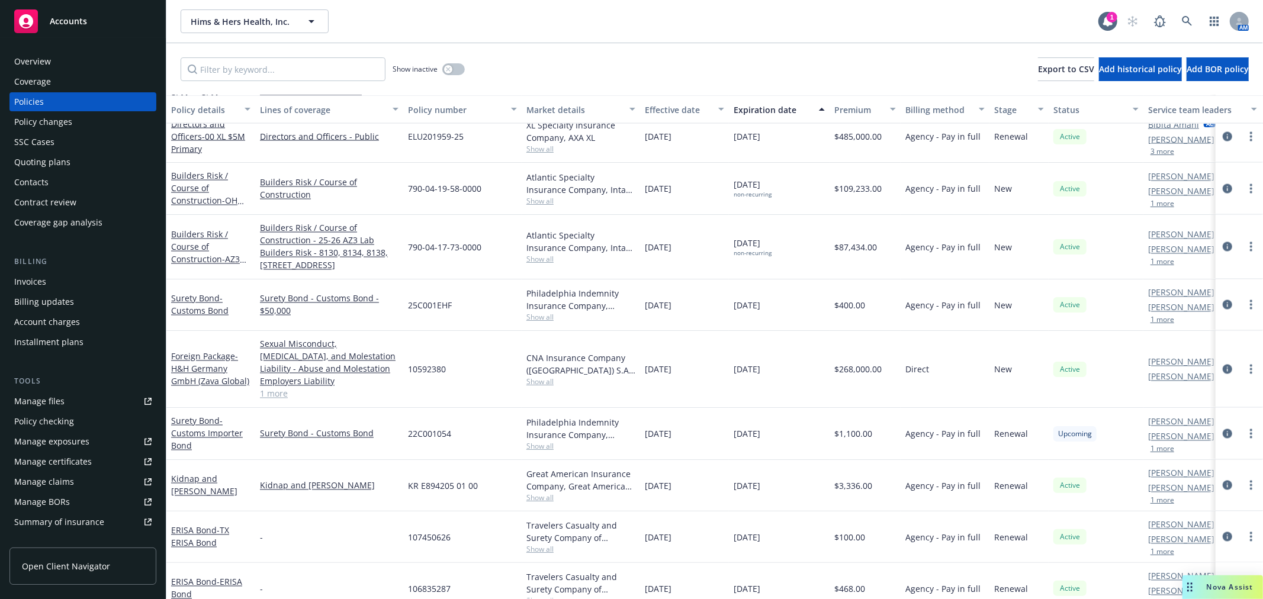
scroll to position [1756, 0]
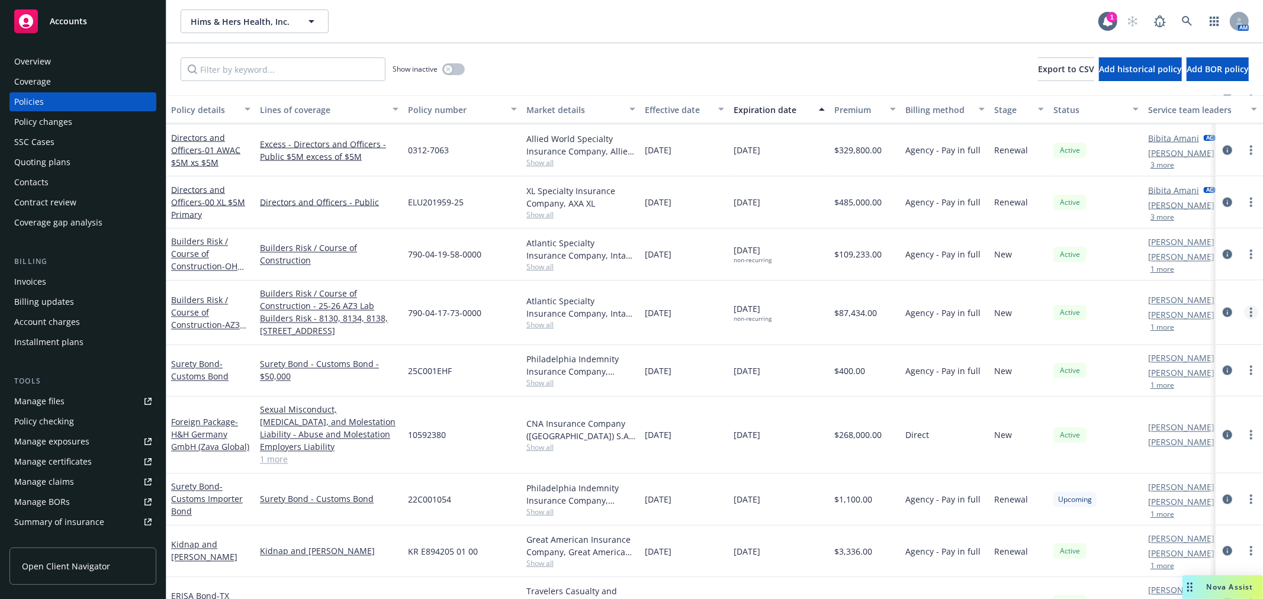
click at [1244, 317] on link "more" at bounding box center [1251, 312] width 14 height 14
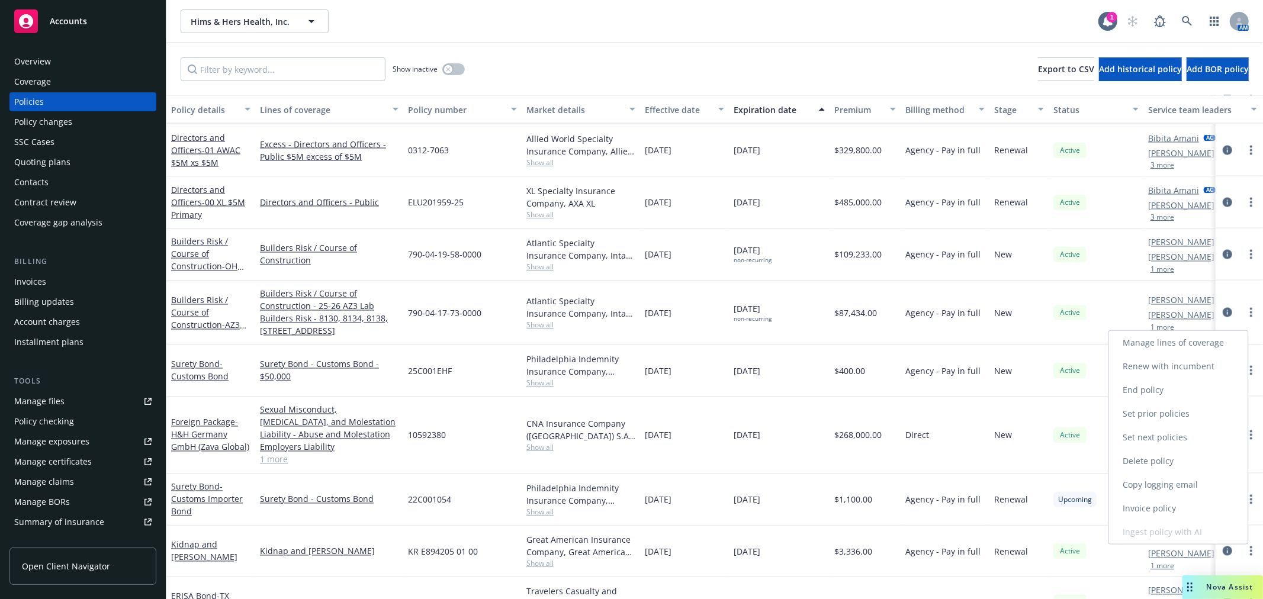
click at [1167, 481] on link "Copy logging email" at bounding box center [1178, 485] width 139 height 24
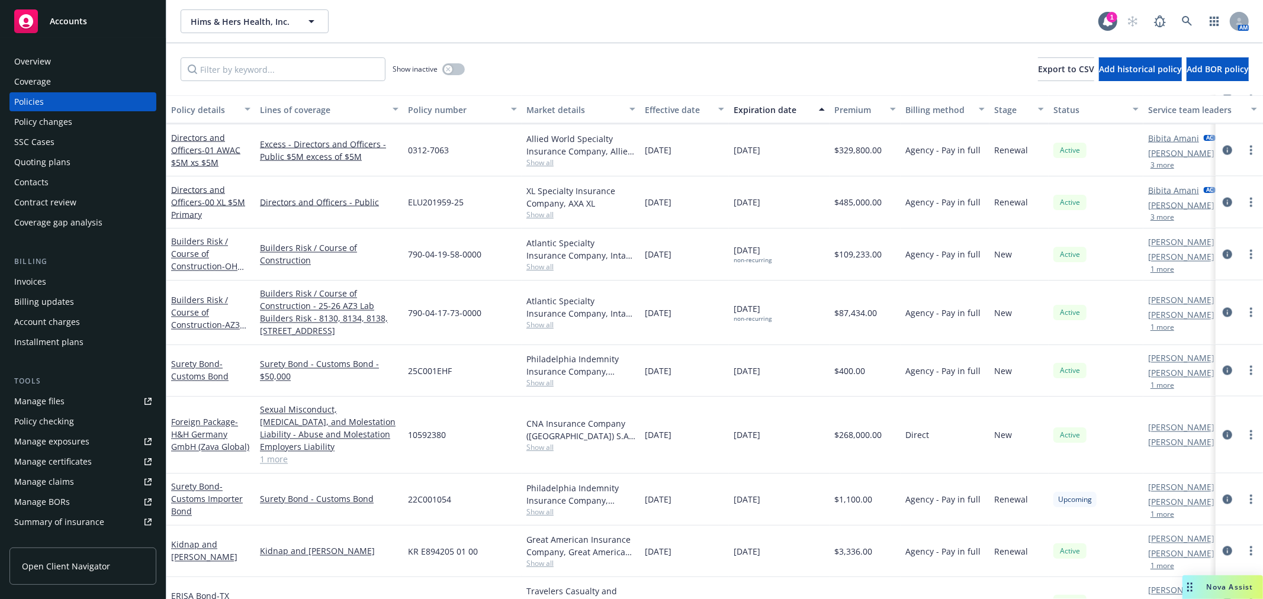
click at [80, 26] on div "Accounts" at bounding box center [82, 21] width 137 height 24
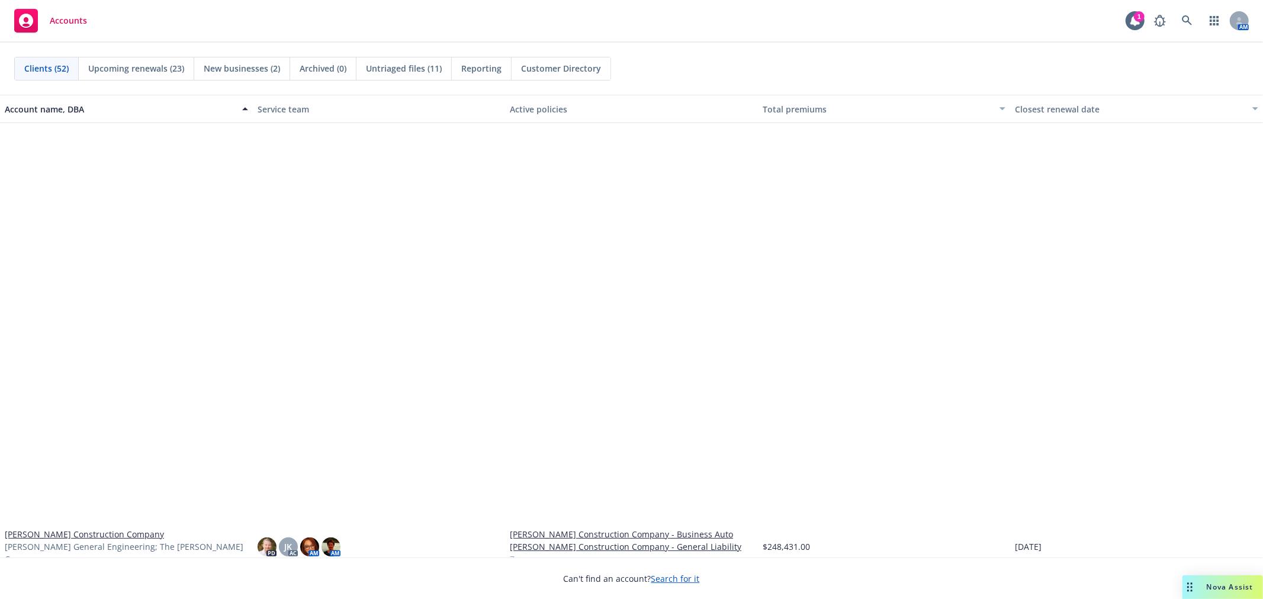
scroll to position [1578, 0]
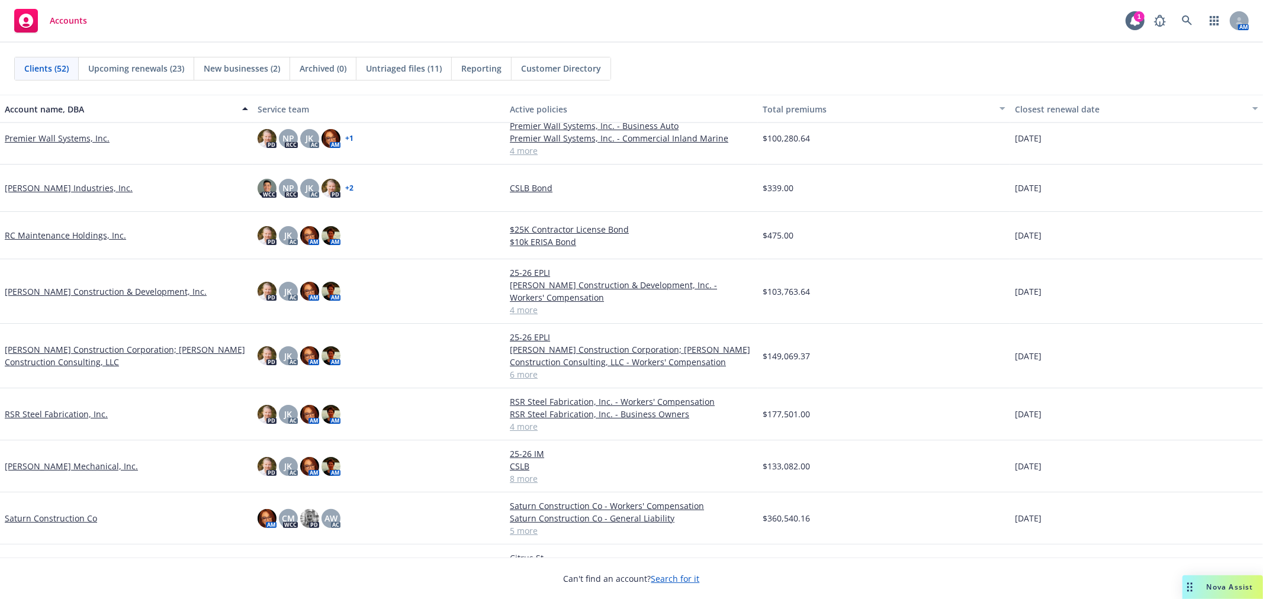
click at [60, 136] on link "Premier Wall Systems, Inc." at bounding box center [57, 138] width 105 height 12
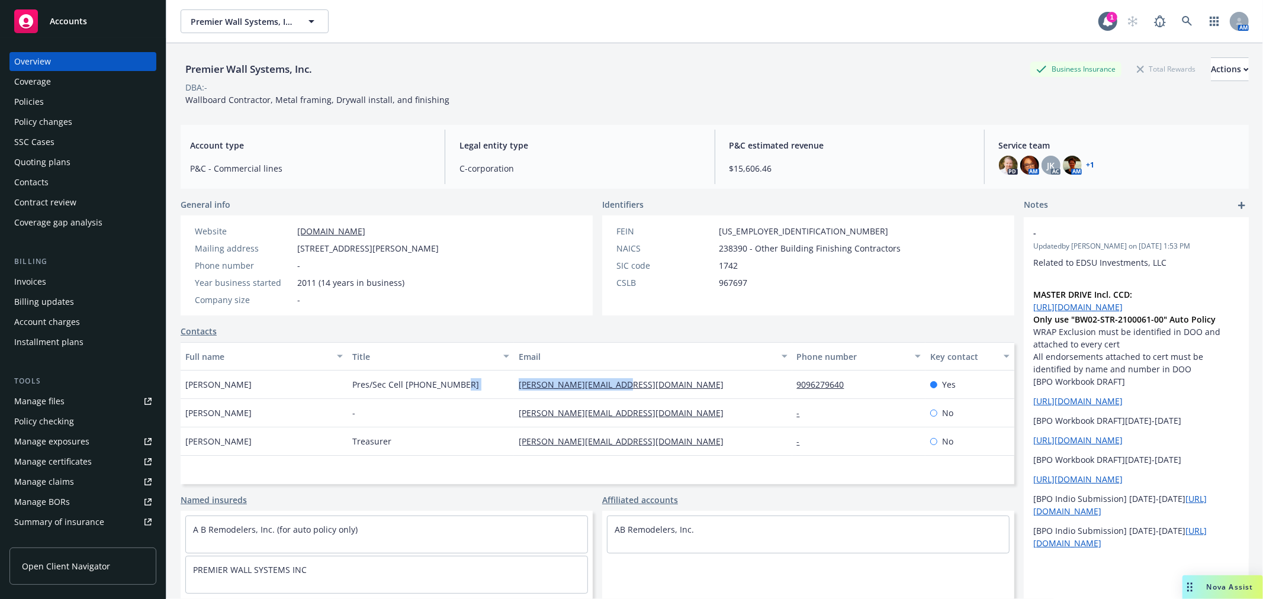
drag, startPoint x: 509, startPoint y: 394, endPoint x: 619, endPoint y: 395, distance: 110.1
click at [619, 395] on div "[PERSON_NAME] Pres/Sec Cell [PHONE_NUMBER] [PERSON_NAME][EMAIL_ADDRESS][DOMAIN_…" at bounding box center [597, 385] width 833 height 28
copy div "[PERSON_NAME][EMAIL_ADDRESS][DOMAIN_NAME]"
click at [40, 404] on div "Manage files" at bounding box center [39, 401] width 50 height 19
